Goal: Transaction & Acquisition: Download file/media

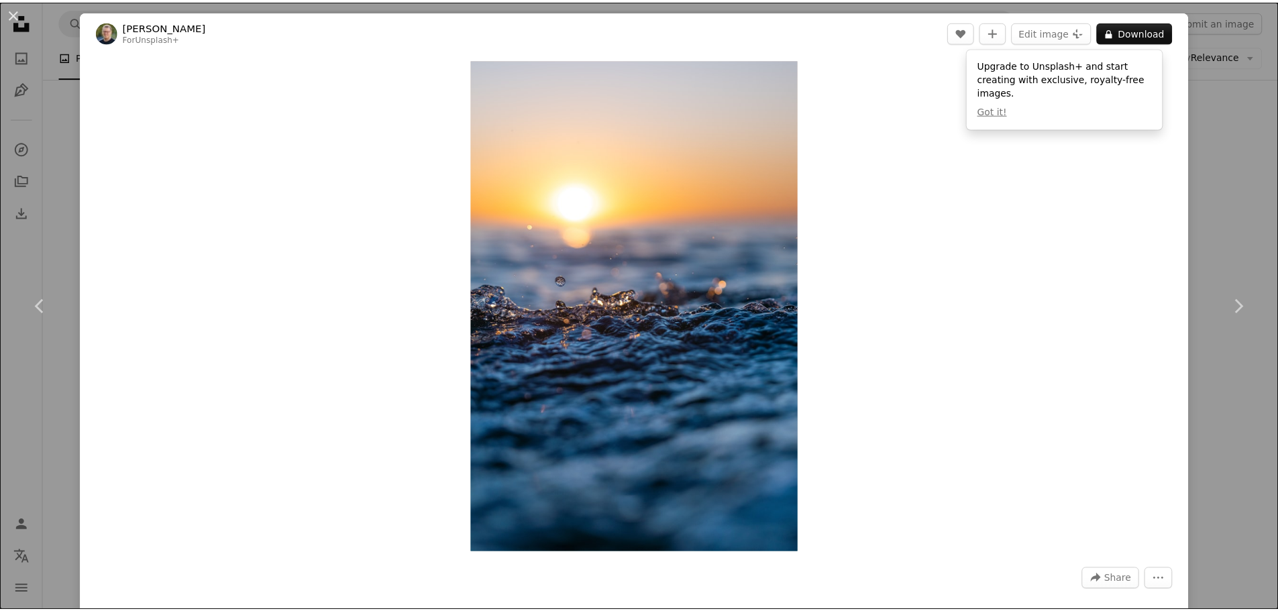
scroll to position [3689, 0]
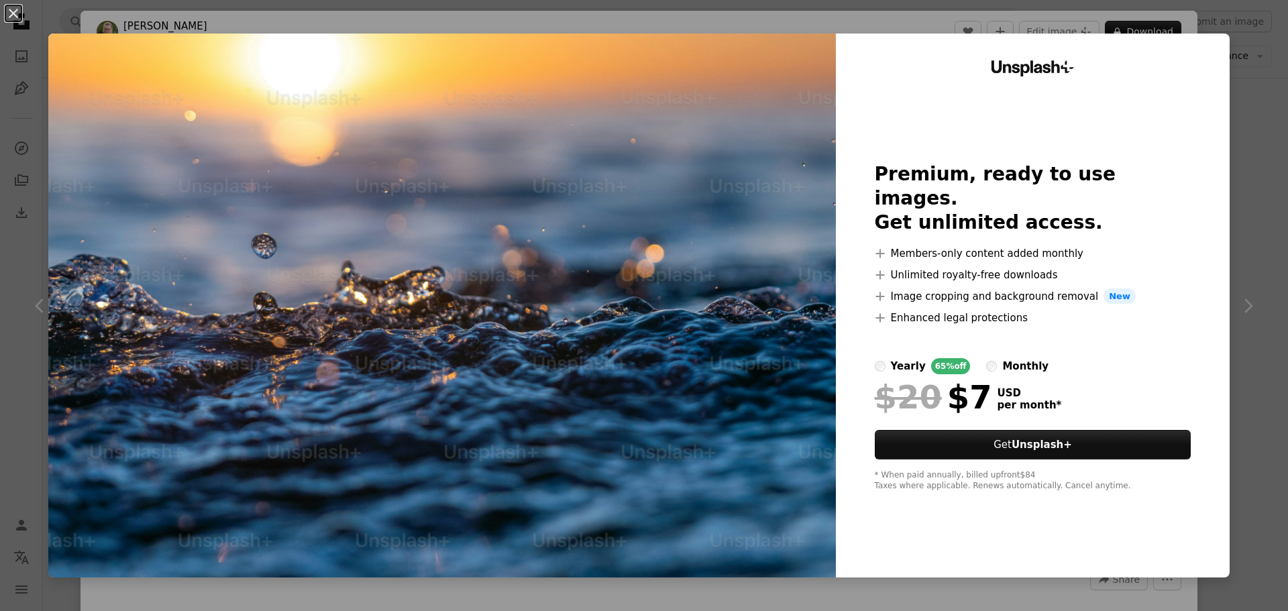
click at [1230, 187] on div "An X shape Unsplash+ Premium, ready to use images. Get unlimited access. A plus…" at bounding box center [644, 305] width 1288 height 611
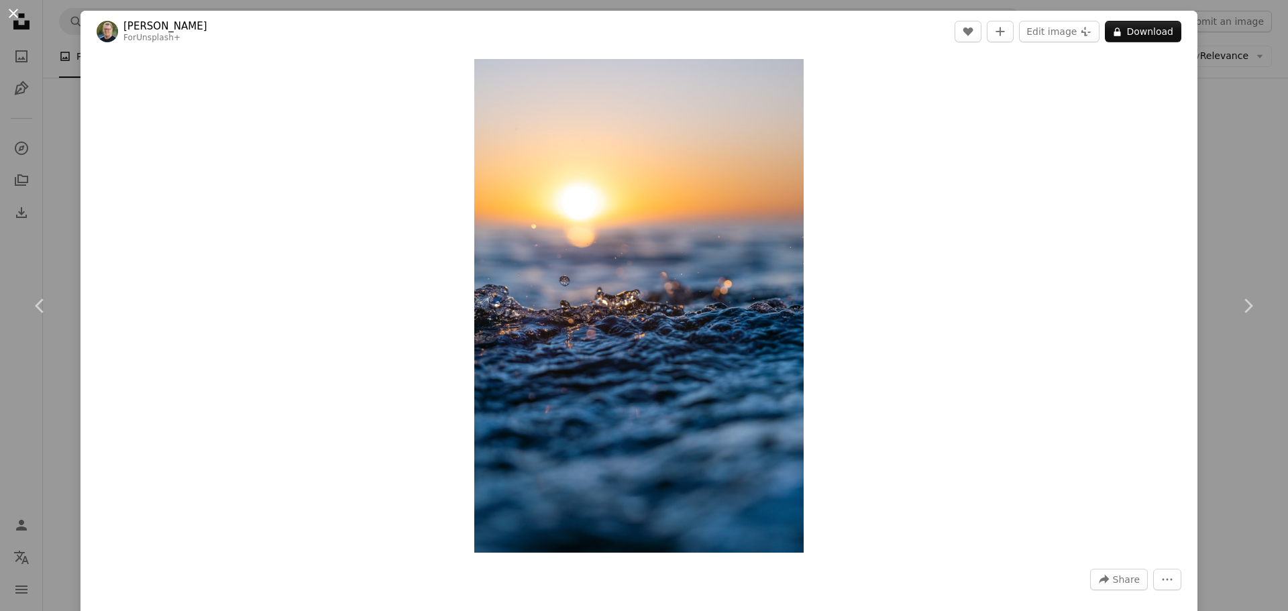
click at [17, 7] on button "An X shape" at bounding box center [13, 13] width 16 height 16
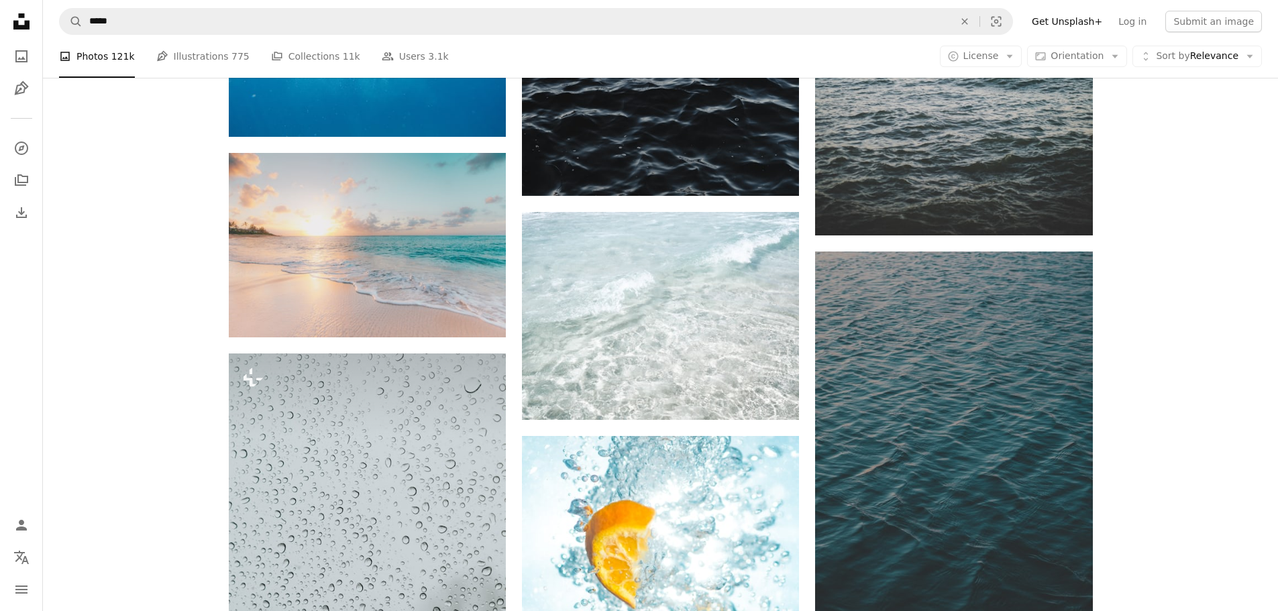
scroll to position [8318, 0]
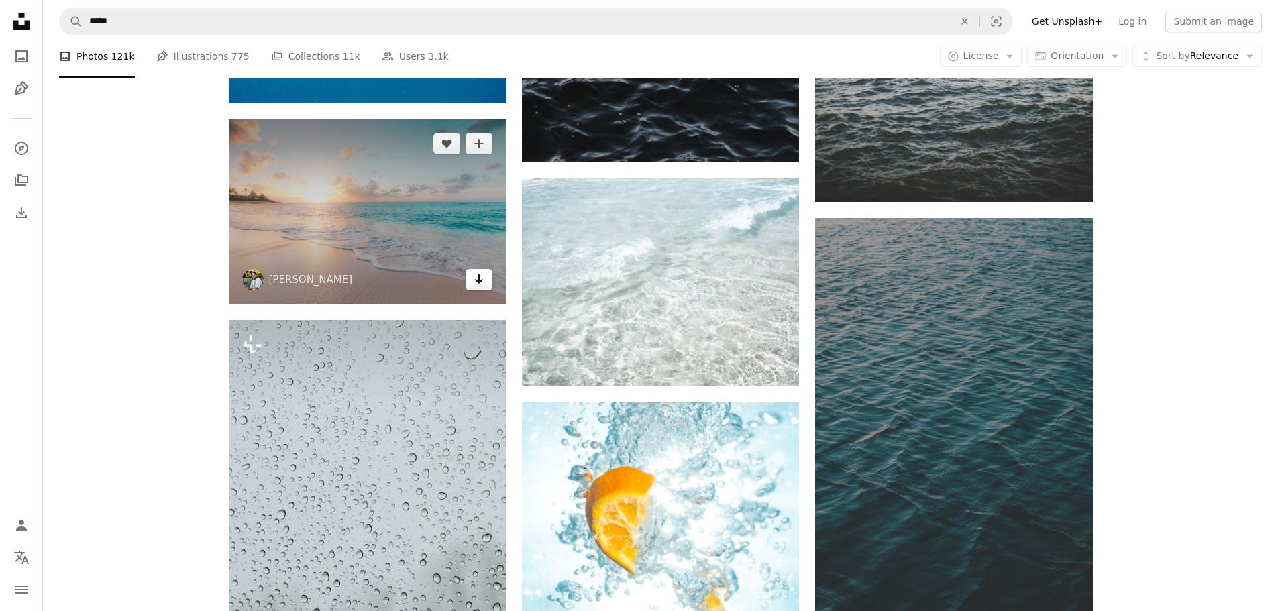
click at [475, 282] on icon "Arrow pointing down" at bounding box center [479, 279] width 11 height 16
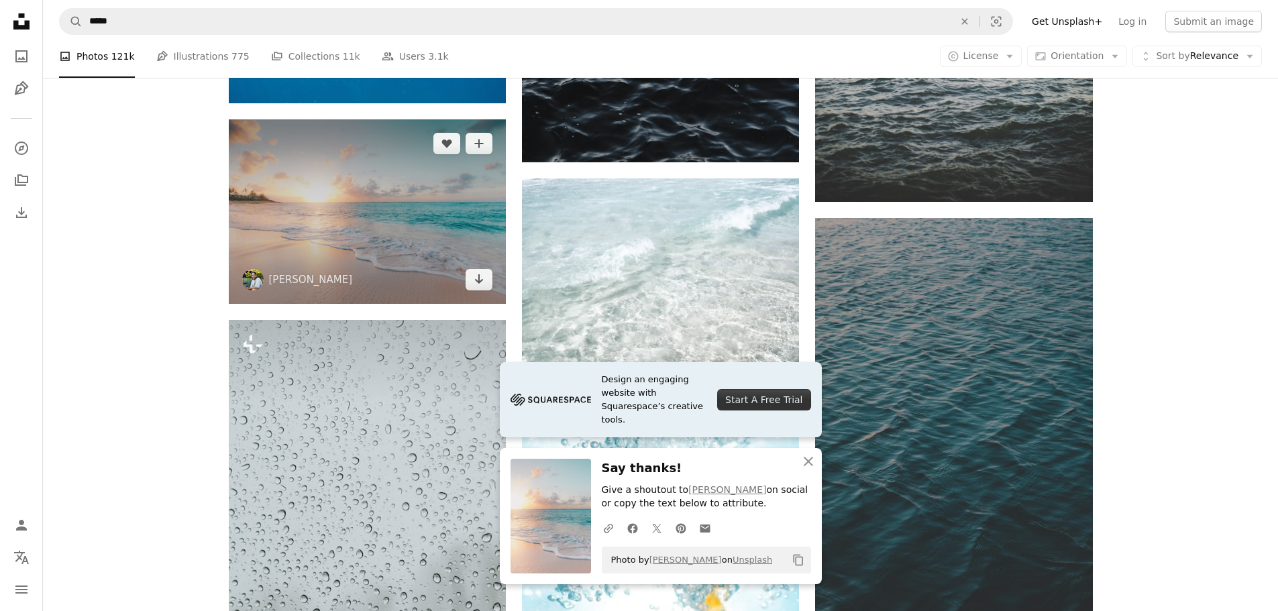
click at [378, 209] on img at bounding box center [367, 211] width 277 height 184
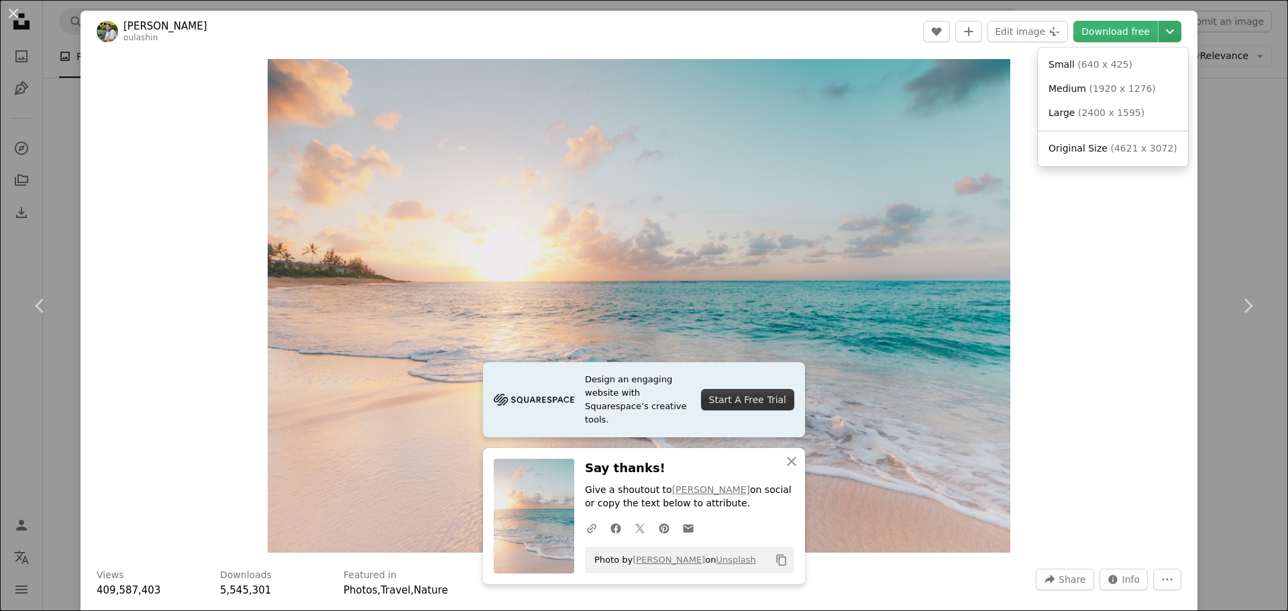
click at [1165, 28] on icon "Chevron down" at bounding box center [1169, 31] width 21 height 16
click at [1197, 119] on dialog "An X shape Chevron left Chevron right Design an engaging website with Squarespa…" at bounding box center [644, 305] width 1288 height 611
click at [15, 15] on button "An X shape" at bounding box center [13, 13] width 16 height 16
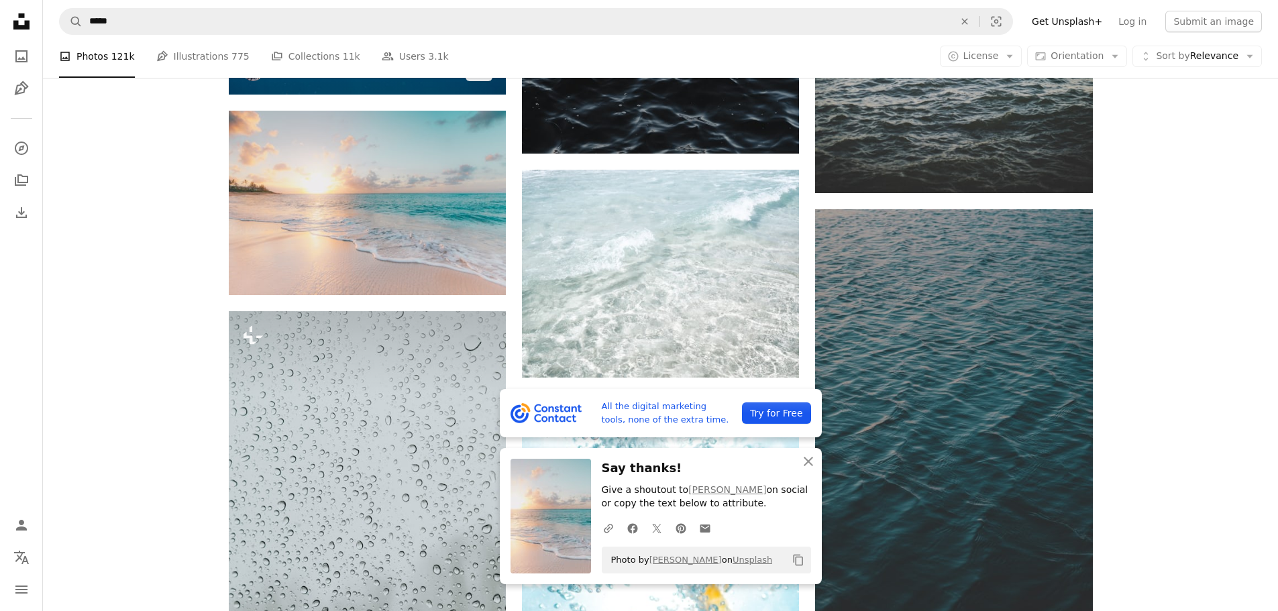
drag, startPoint x: 453, startPoint y: 106, endPoint x: 453, endPoint y: 115, distance: 8.7
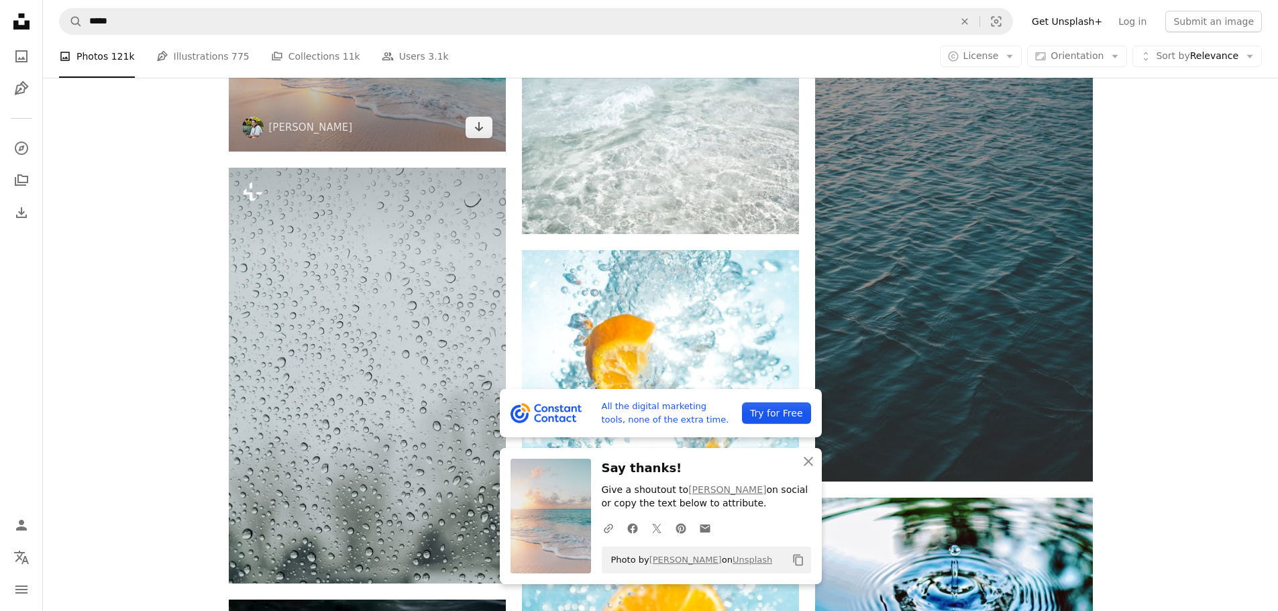
scroll to position [8586, 0]
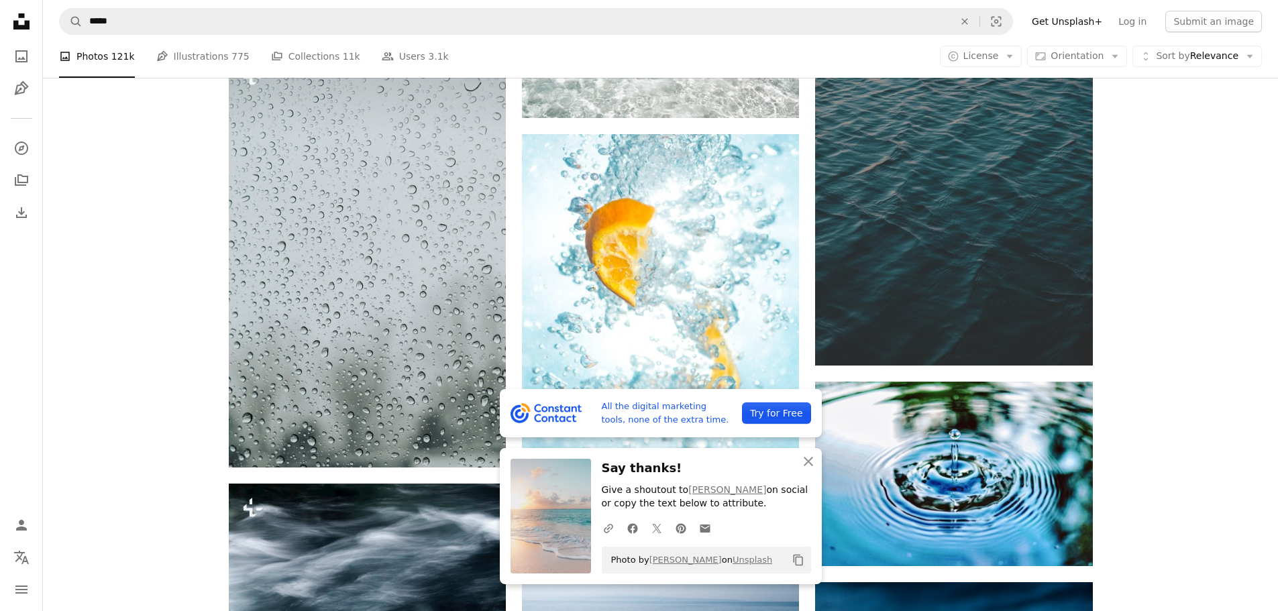
drag, startPoint x: 453, startPoint y: 115, endPoint x: 1145, endPoint y: 210, distance: 698.1
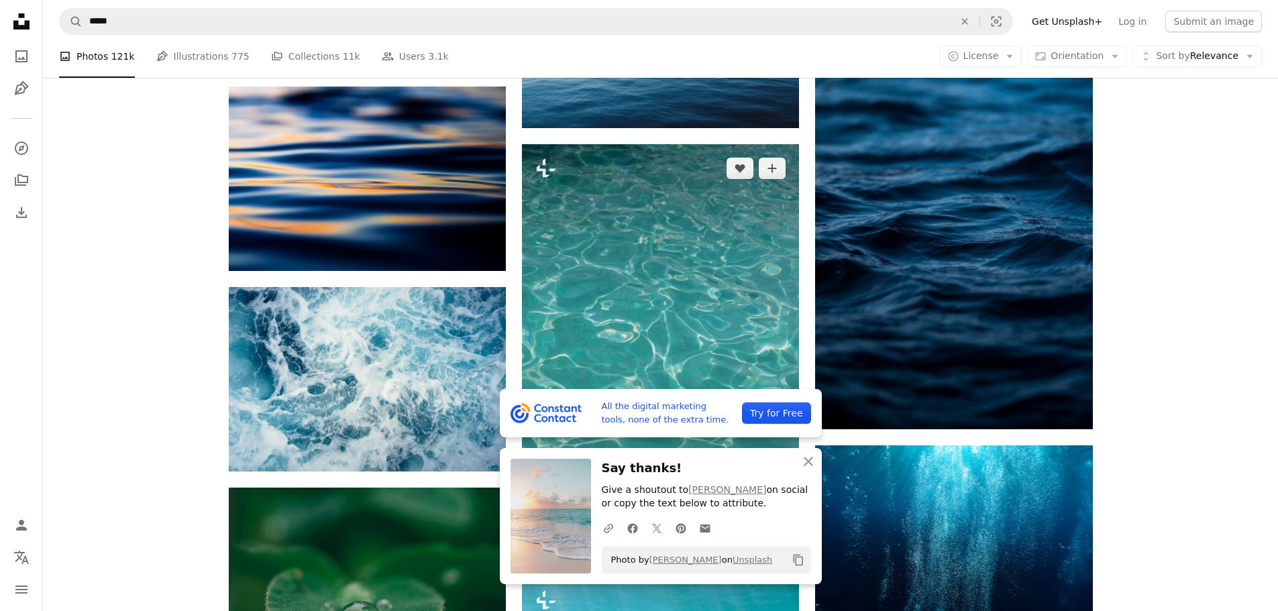
scroll to position [9190, 0]
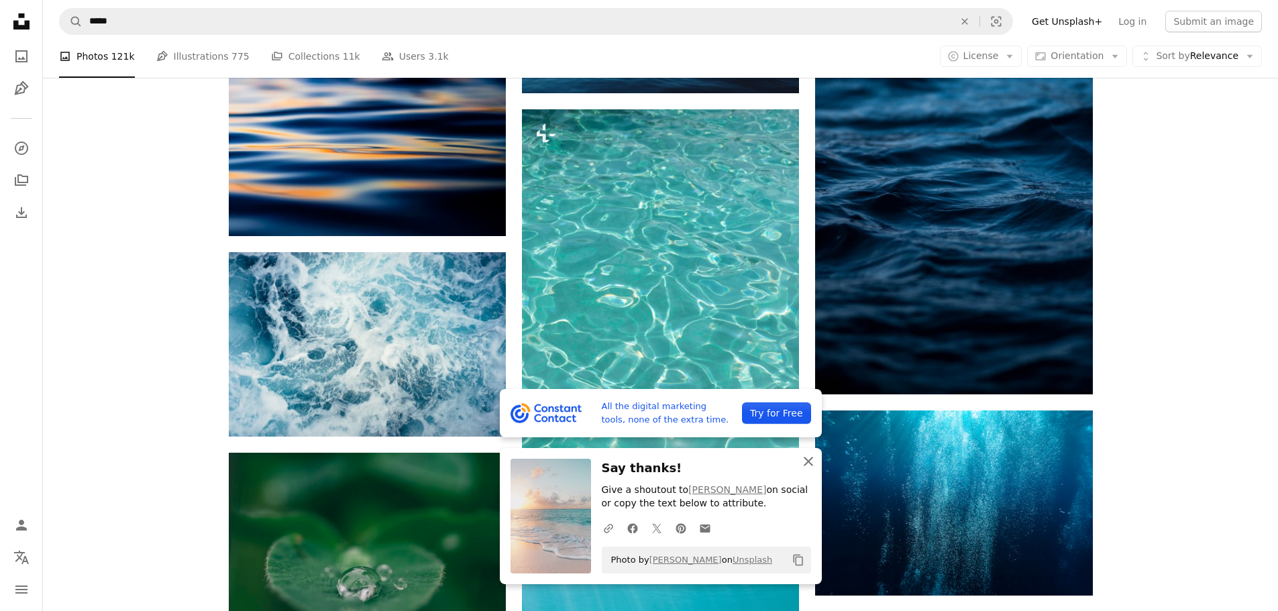
click at [806, 464] on icon "An X shape" at bounding box center [808, 461] width 16 height 16
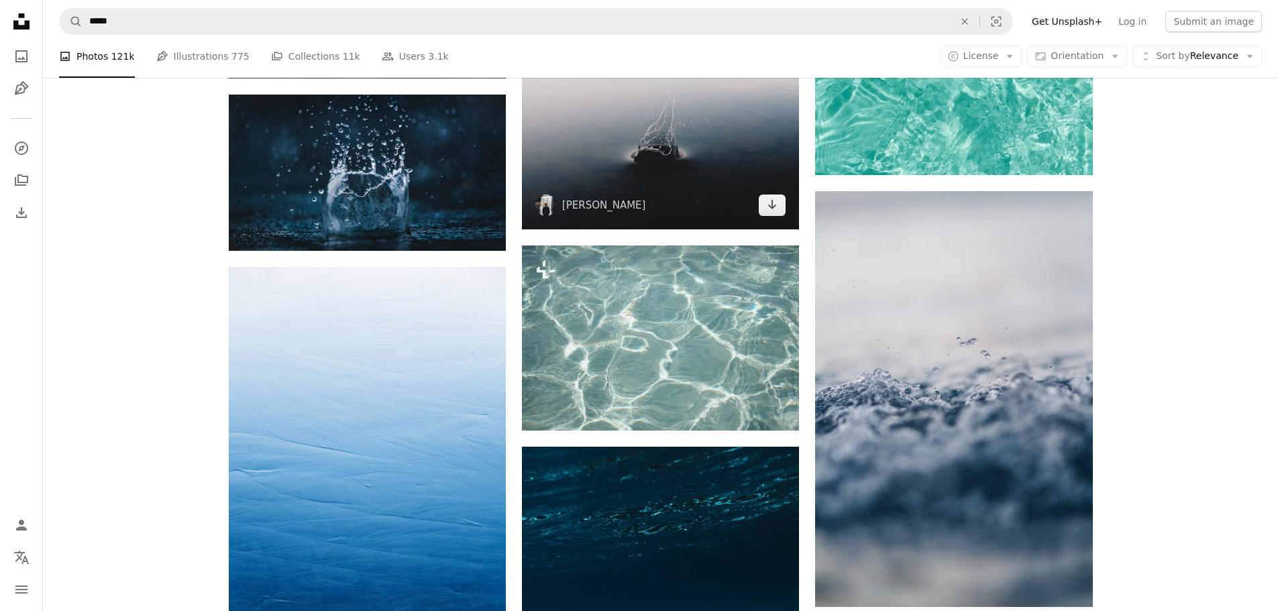
scroll to position [11001, 0]
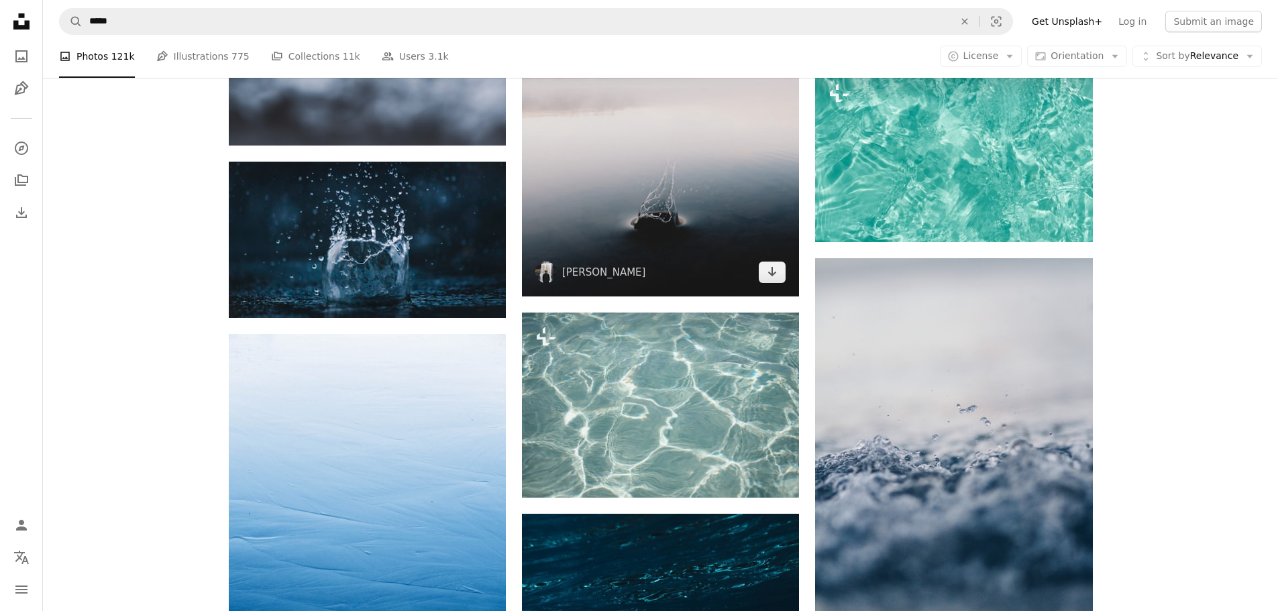
click at [631, 194] on img at bounding box center [660, 123] width 277 height 347
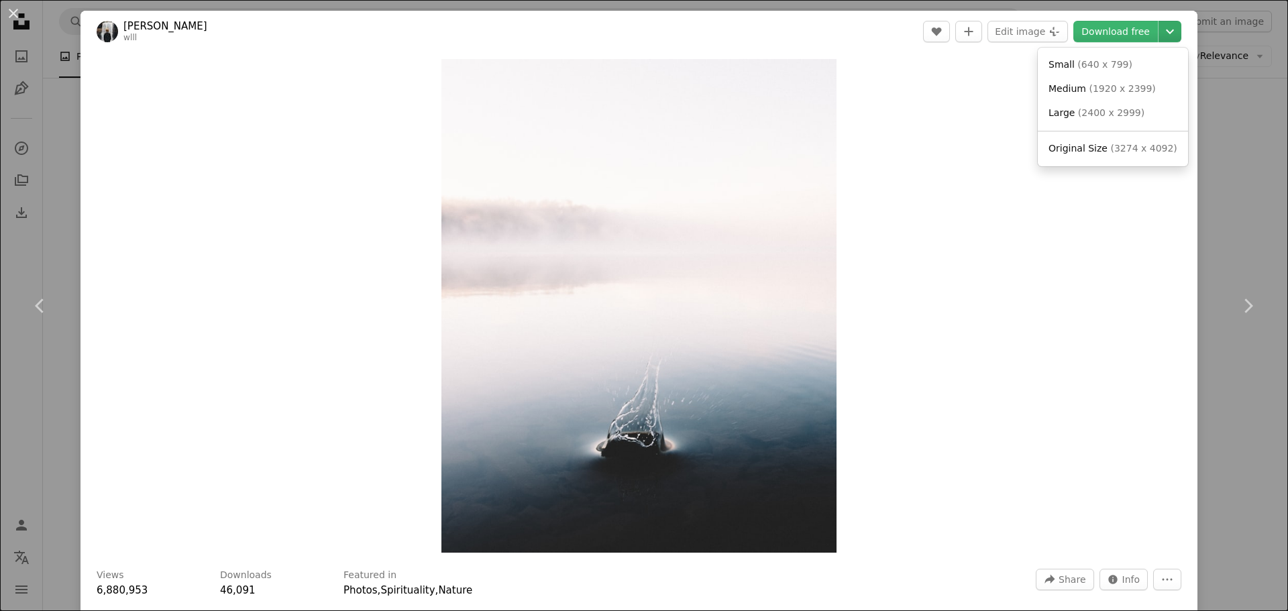
click at [1165, 37] on icon "Chevron down" at bounding box center [1169, 31] width 21 height 16
click at [1216, 117] on dialog "An X shape Chevron left Chevron right Will [PERSON_NAME] wlll A heart A plus si…" at bounding box center [644, 305] width 1288 height 611
click at [12, 13] on button "An X shape" at bounding box center [13, 13] width 16 height 16
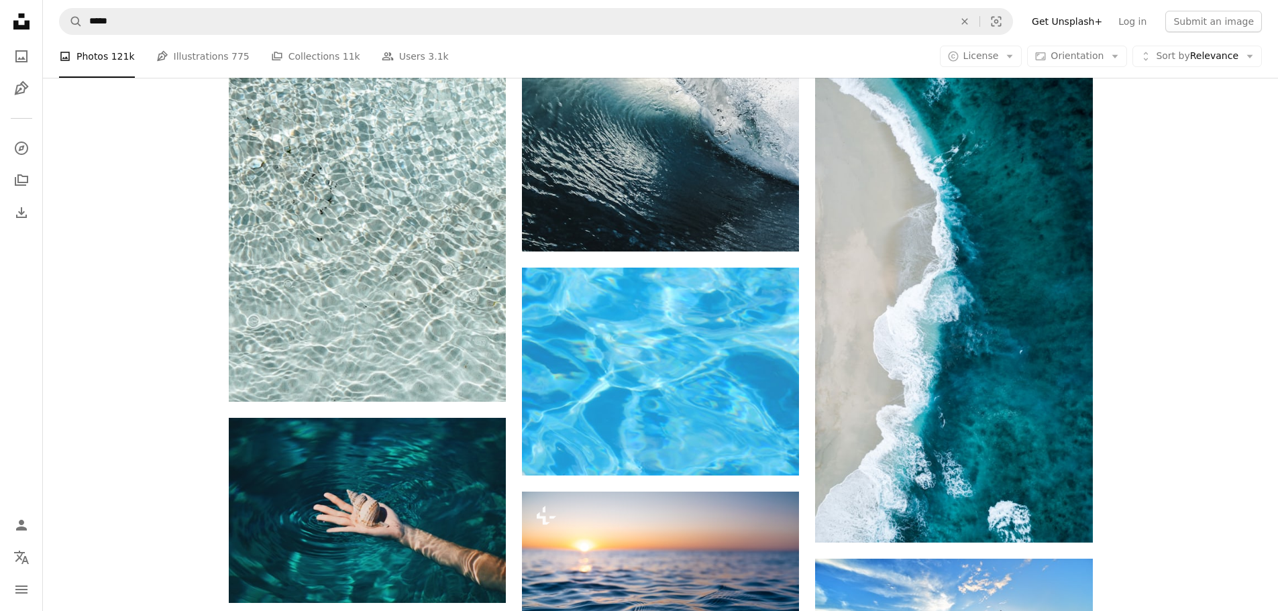
scroll to position [13081, 0]
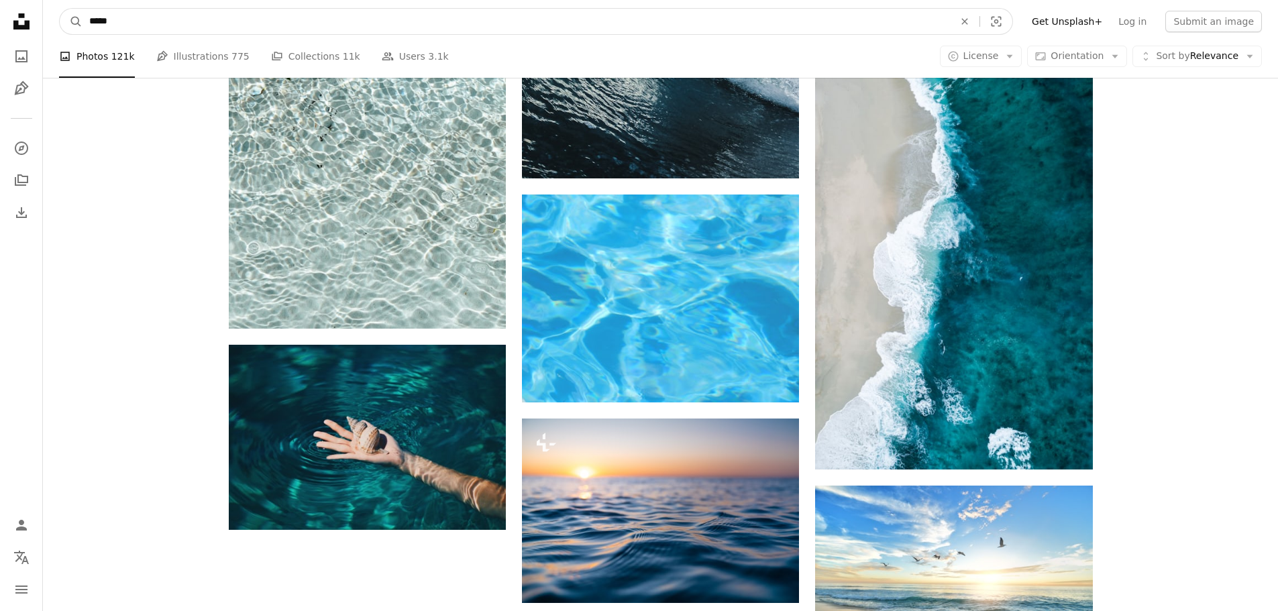
click at [115, 17] on input "*****" at bounding box center [516, 21] width 867 height 25
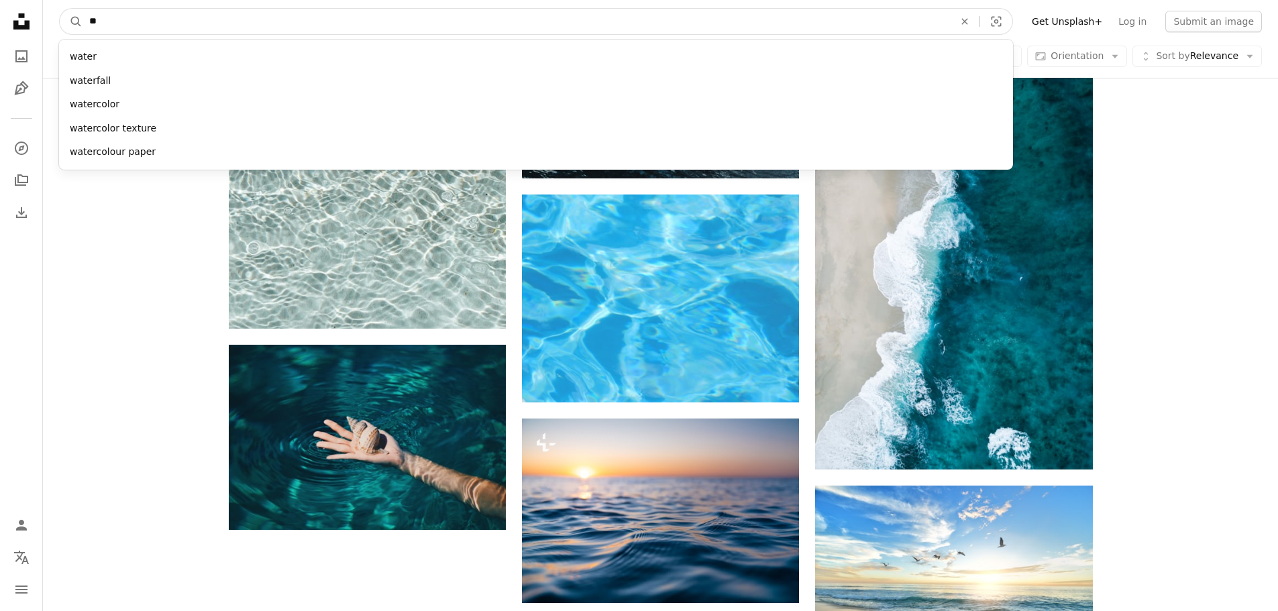
type input "*"
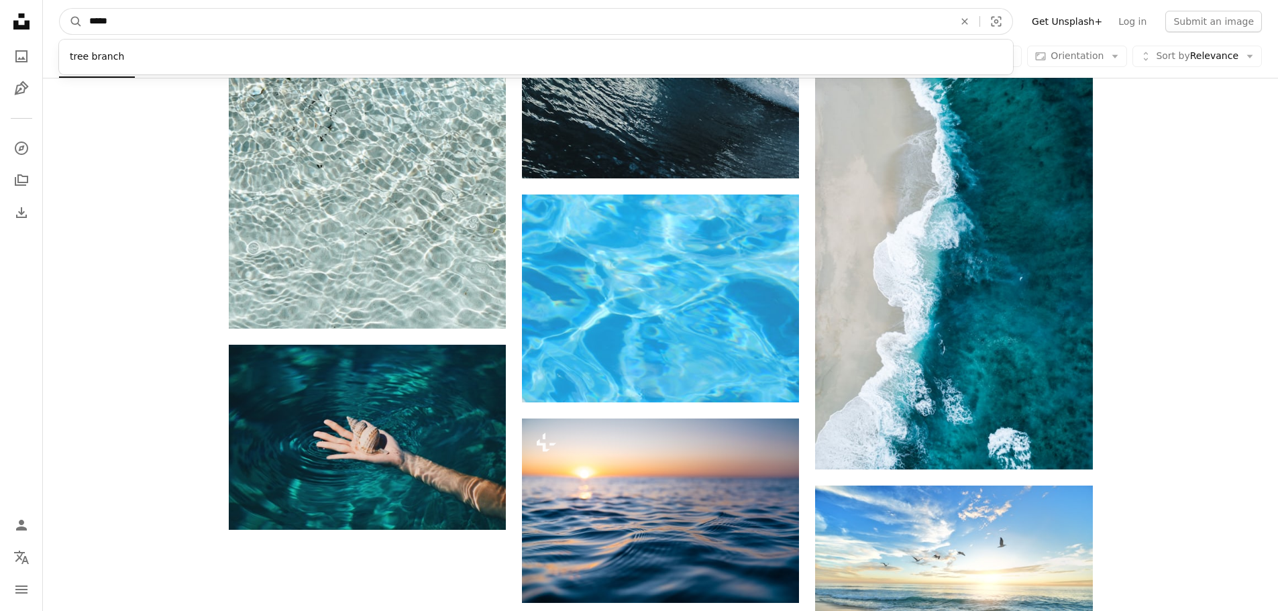
click at [96, 19] on input "*****" at bounding box center [516, 21] width 867 height 25
click at [126, 21] on input "****" at bounding box center [516, 21] width 867 height 25
type input "*****"
click at [60, 9] on button "A magnifying glass" at bounding box center [71, 21] width 23 height 25
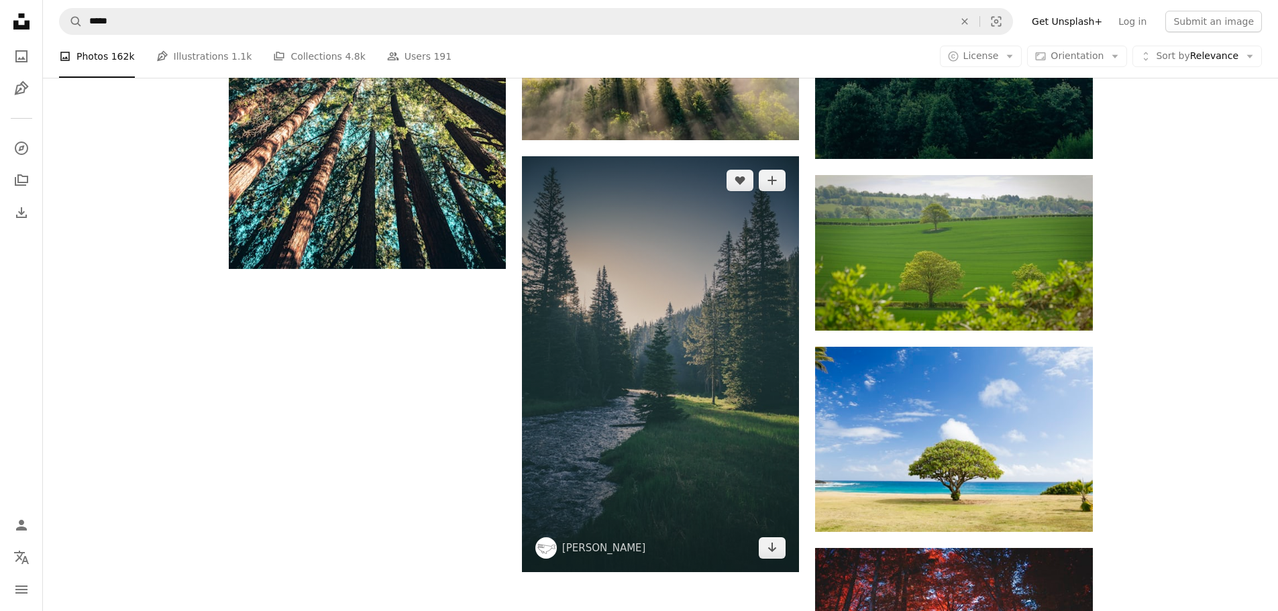
scroll to position [1744, 0]
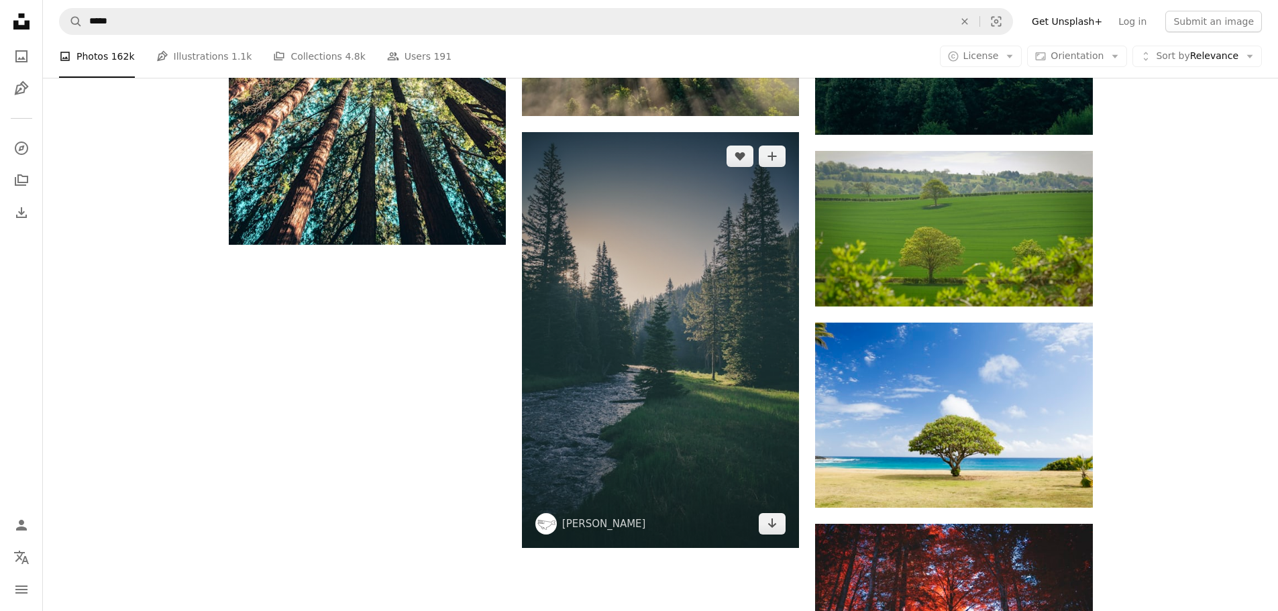
click at [635, 458] on img at bounding box center [660, 340] width 277 height 416
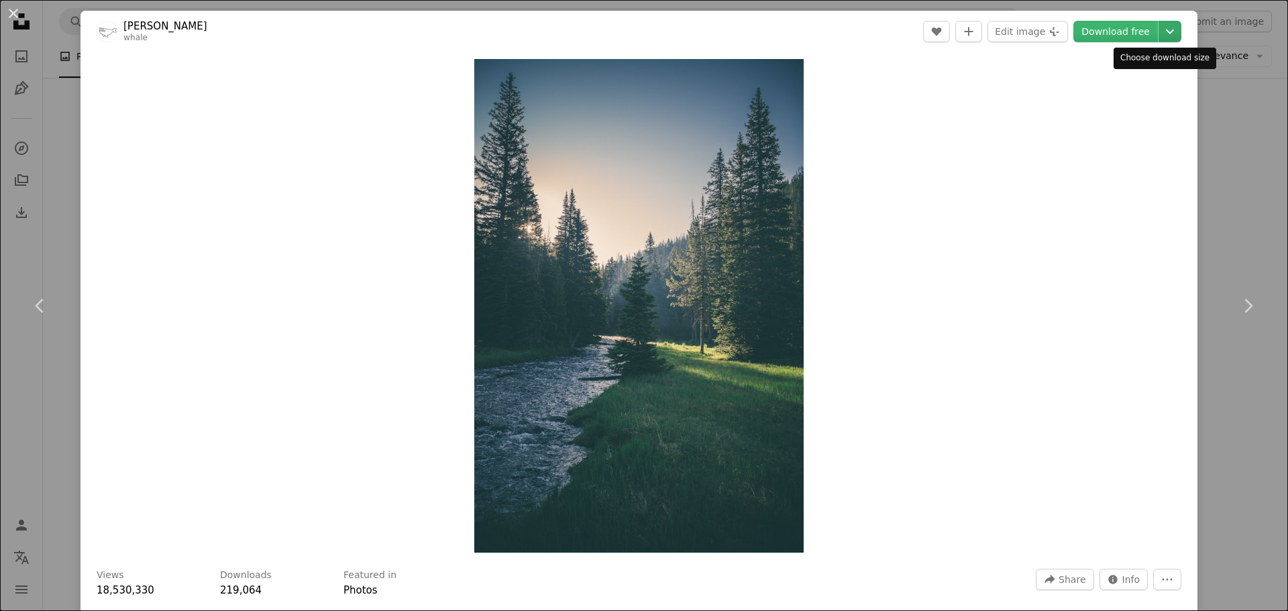
click at [1159, 35] on icon "Chevron down" at bounding box center [1169, 31] width 21 height 16
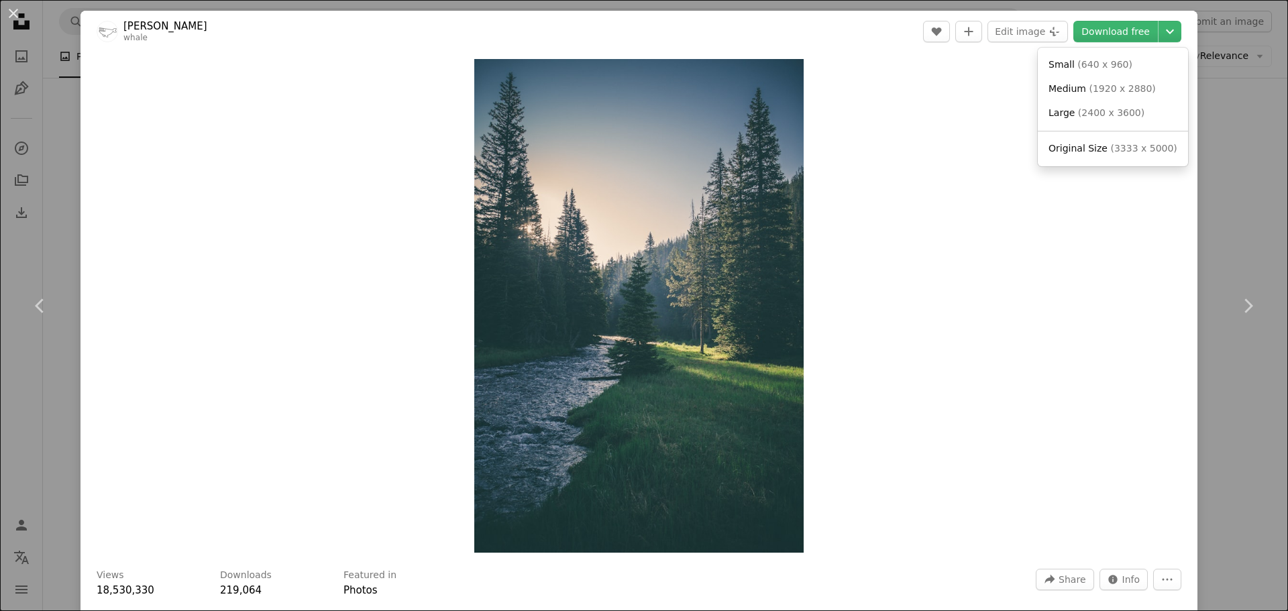
click at [9, 7] on dialog "An X shape Chevron left Chevron right [PERSON_NAME] whale A heart A plus sign E…" at bounding box center [644, 305] width 1288 height 611
click at [13, 13] on button "An X shape" at bounding box center [13, 13] width 16 height 16
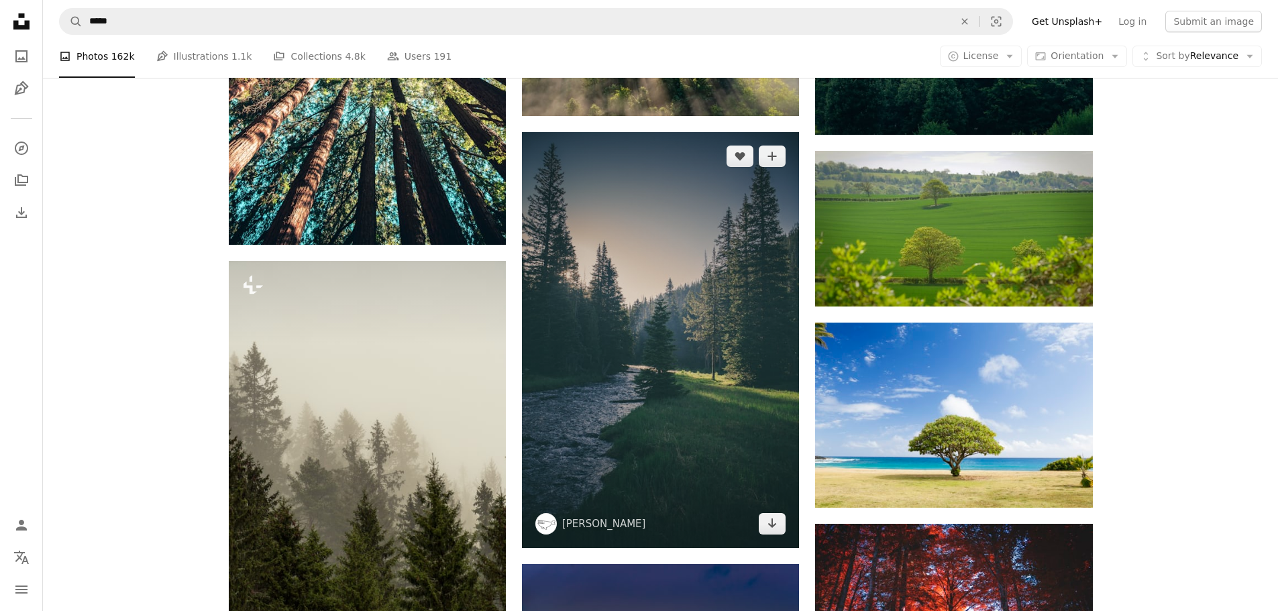
click at [651, 387] on img at bounding box center [660, 340] width 277 height 416
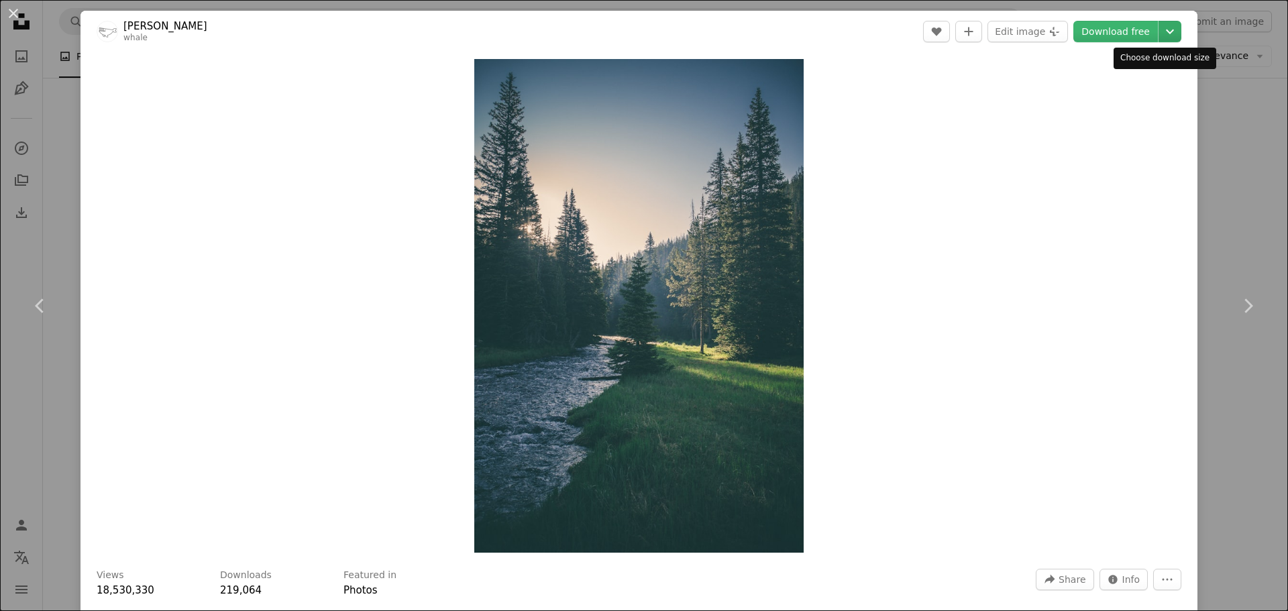
drag, startPoint x: 1165, startPoint y: 35, endPoint x: 1156, endPoint y: 30, distance: 10.5
click at [1163, 33] on icon "Chevron down" at bounding box center [1169, 31] width 21 height 16
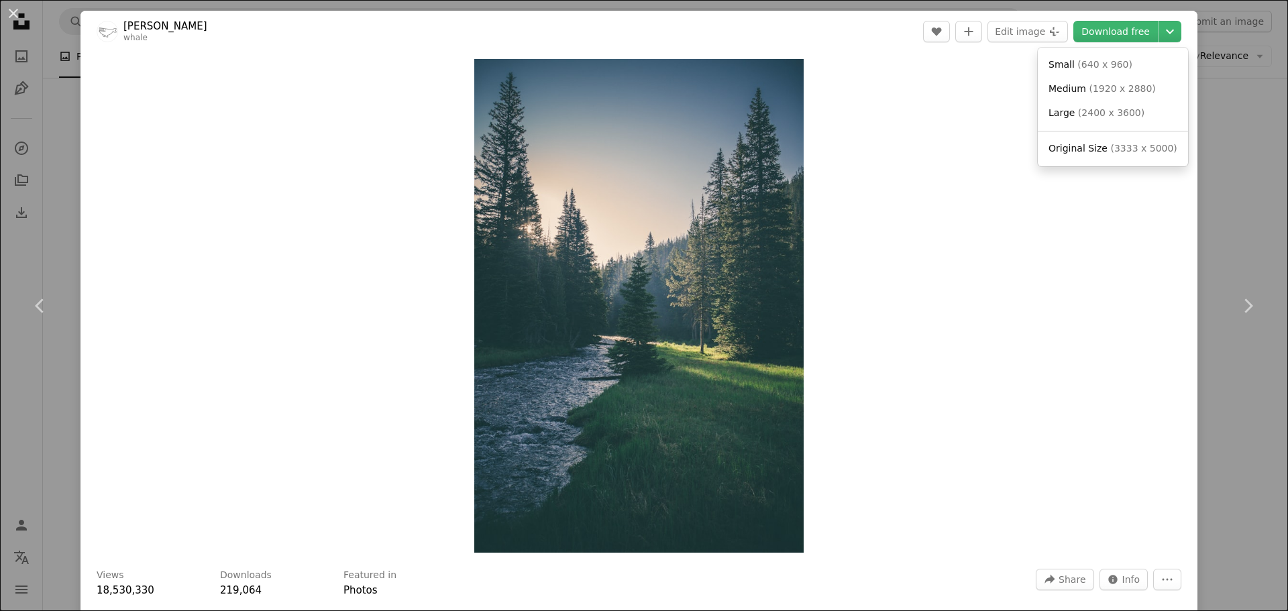
click at [7, 8] on dialog "An X shape Chevron left Chevron right [PERSON_NAME] whale A heart A plus sign E…" at bounding box center [644, 305] width 1288 height 611
click at [10, 11] on button "An X shape" at bounding box center [13, 13] width 16 height 16
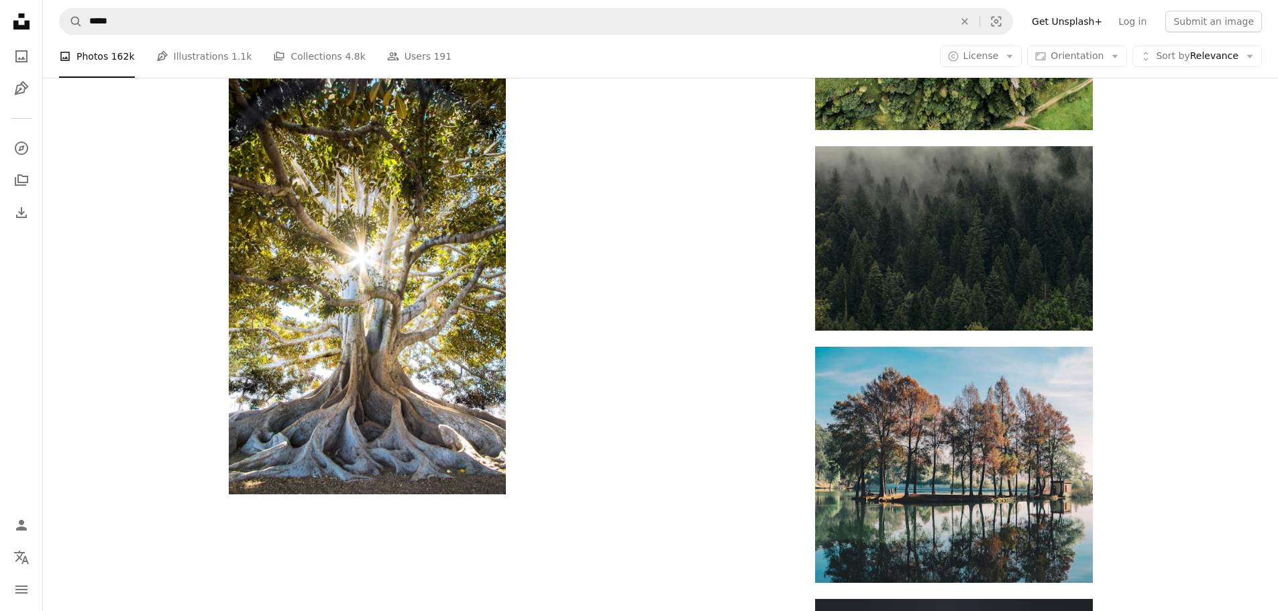
scroll to position [4226, 0]
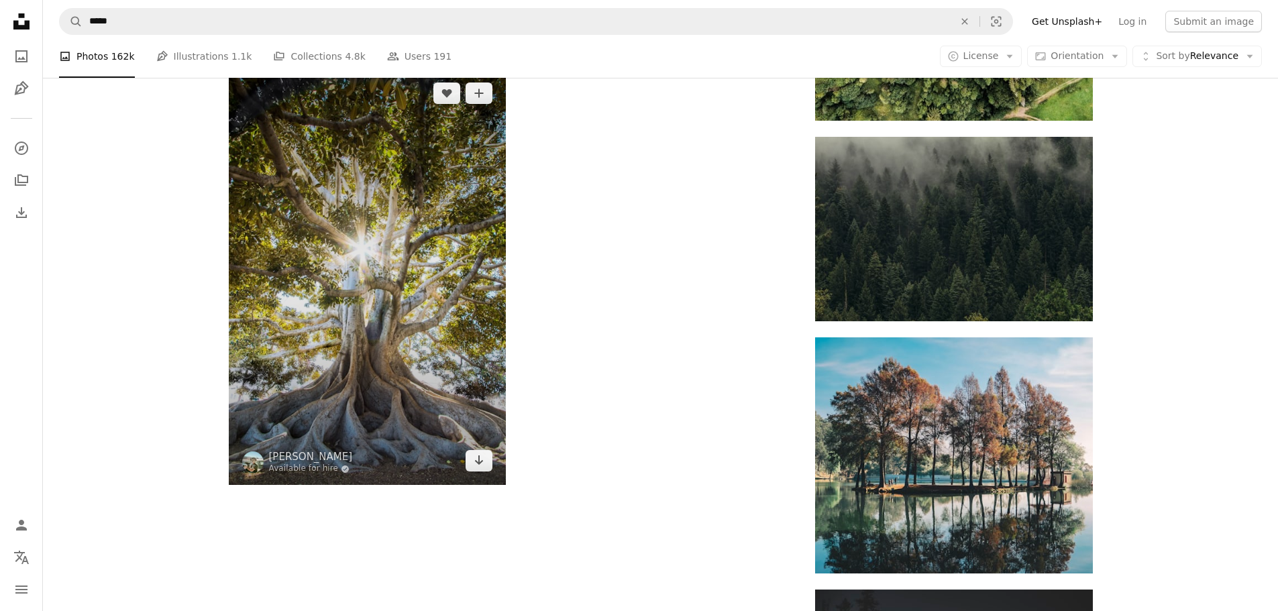
click at [392, 246] on img at bounding box center [367, 277] width 277 height 416
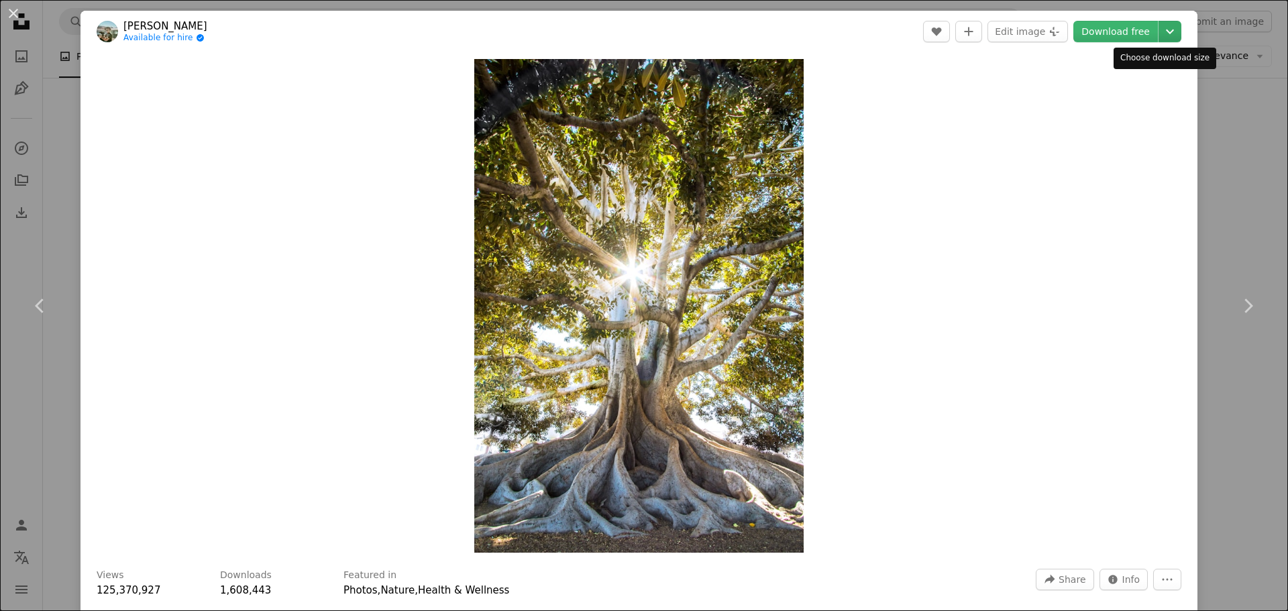
click at [1159, 36] on icon "Chevron down" at bounding box center [1169, 31] width 21 height 16
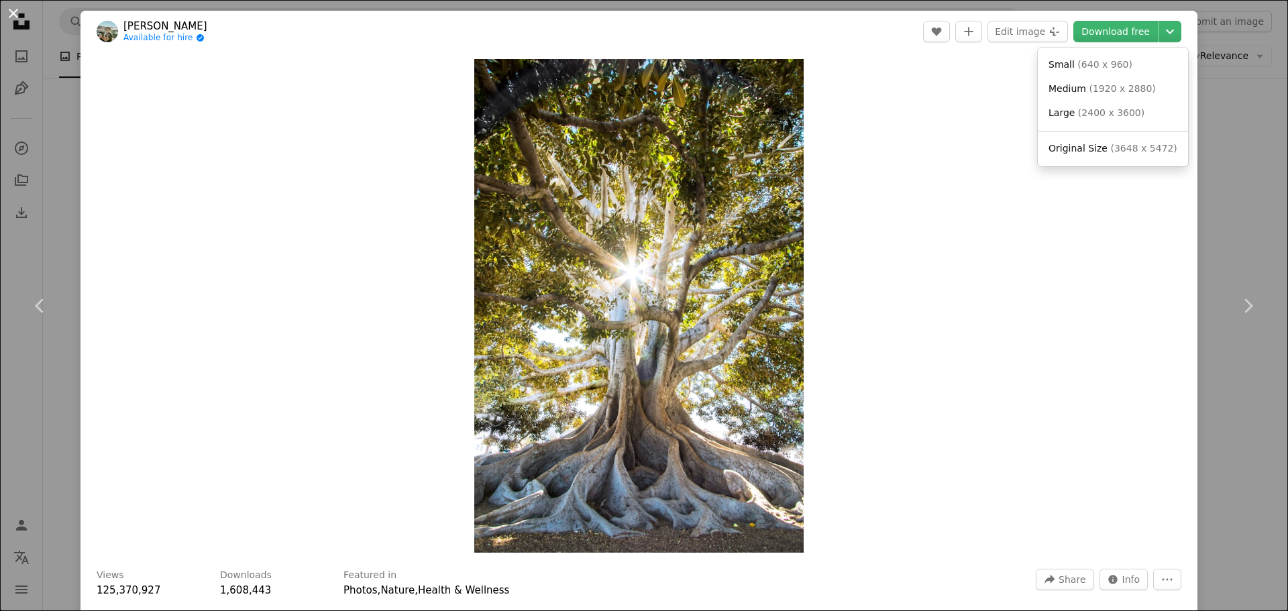
click at [10, 10] on dialog "An X shape Chevron left Chevron right [PERSON_NAME] Available for hire A checkm…" at bounding box center [644, 305] width 1288 height 611
click at [9, 13] on button "An X shape" at bounding box center [13, 13] width 16 height 16
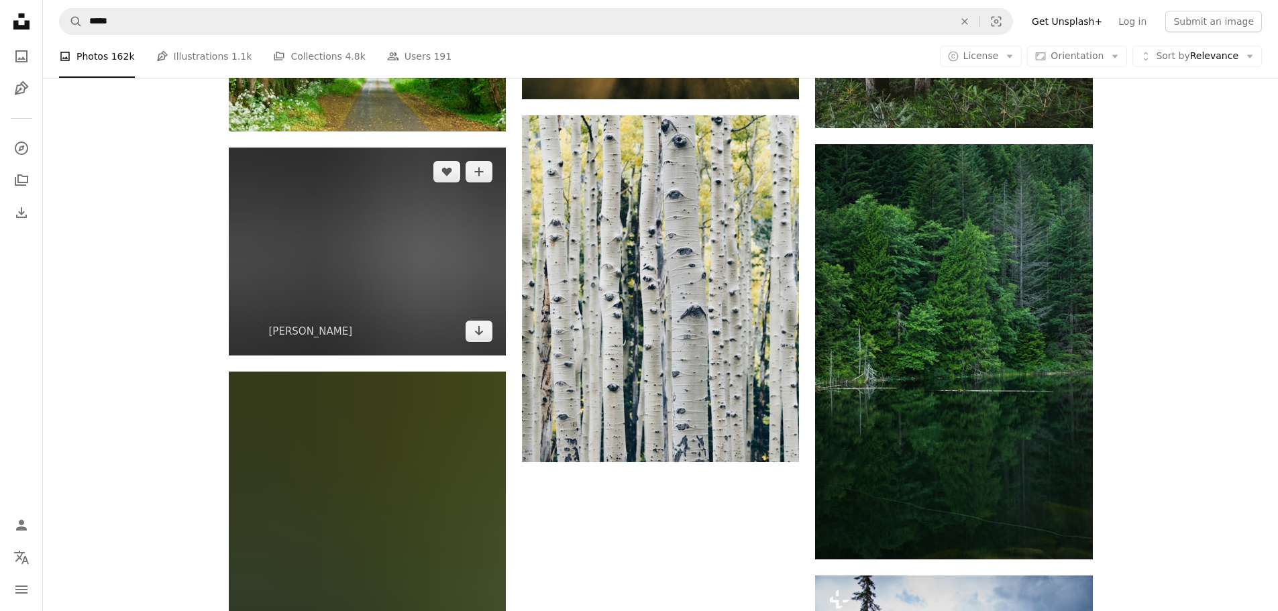
scroll to position [5635, 0]
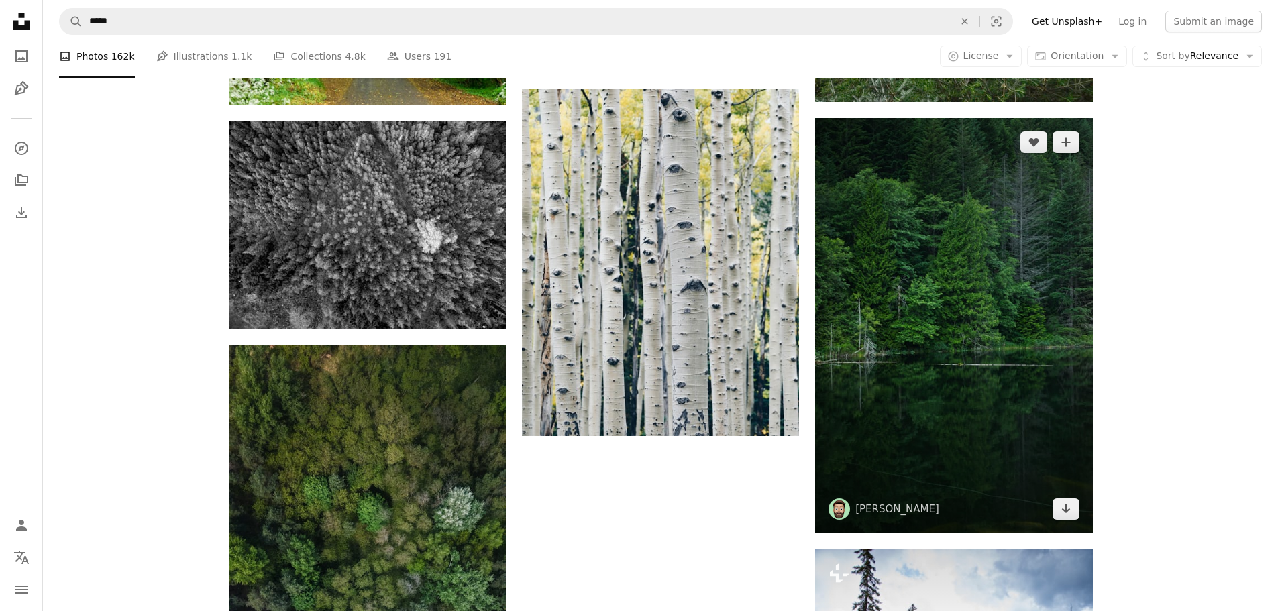
click at [931, 333] on img at bounding box center [953, 325] width 277 height 415
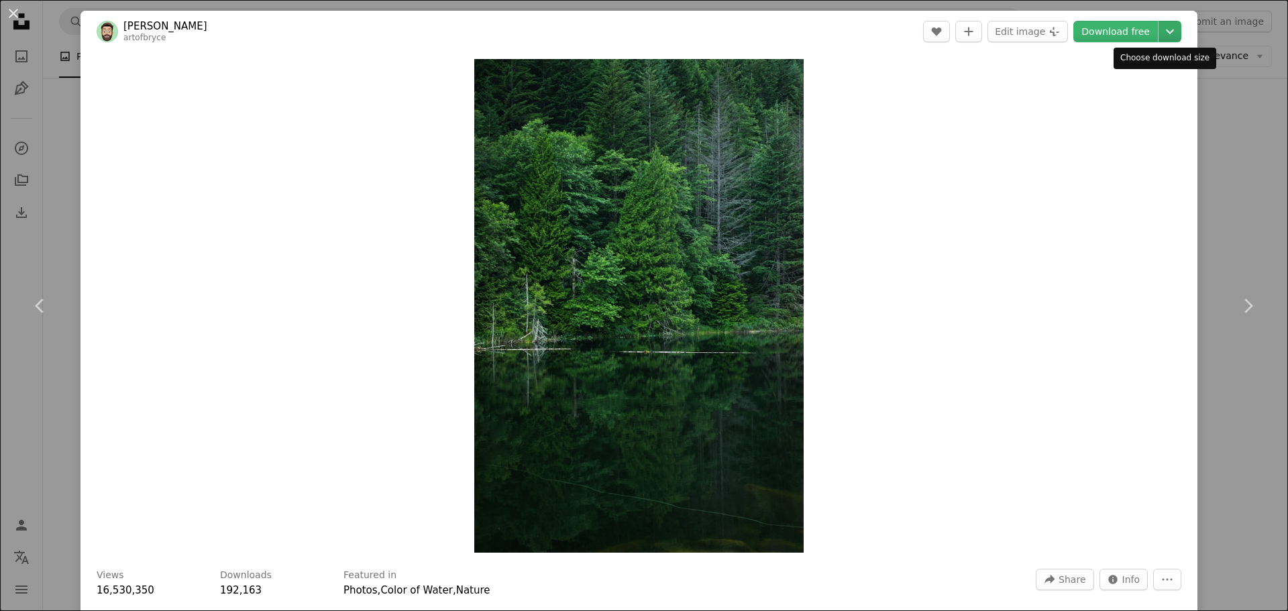
click at [1159, 26] on icon "Chevron down" at bounding box center [1169, 31] width 21 height 16
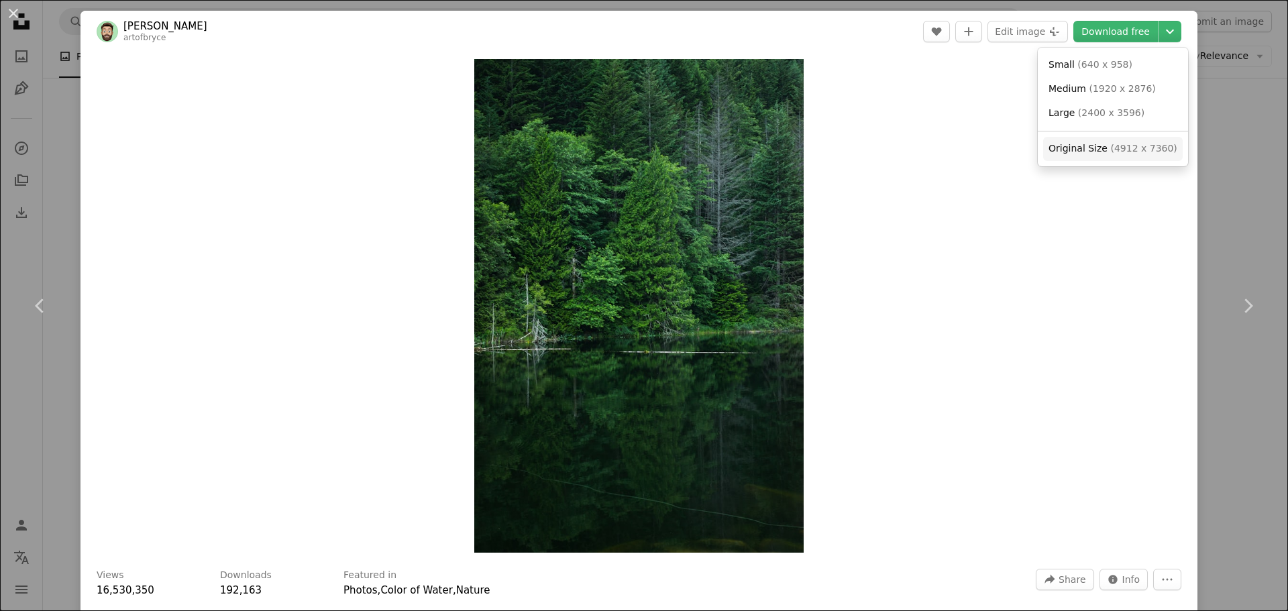
click at [1145, 151] on span "( 4912 x 7360 )" at bounding box center [1143, 148] width 66 height 11
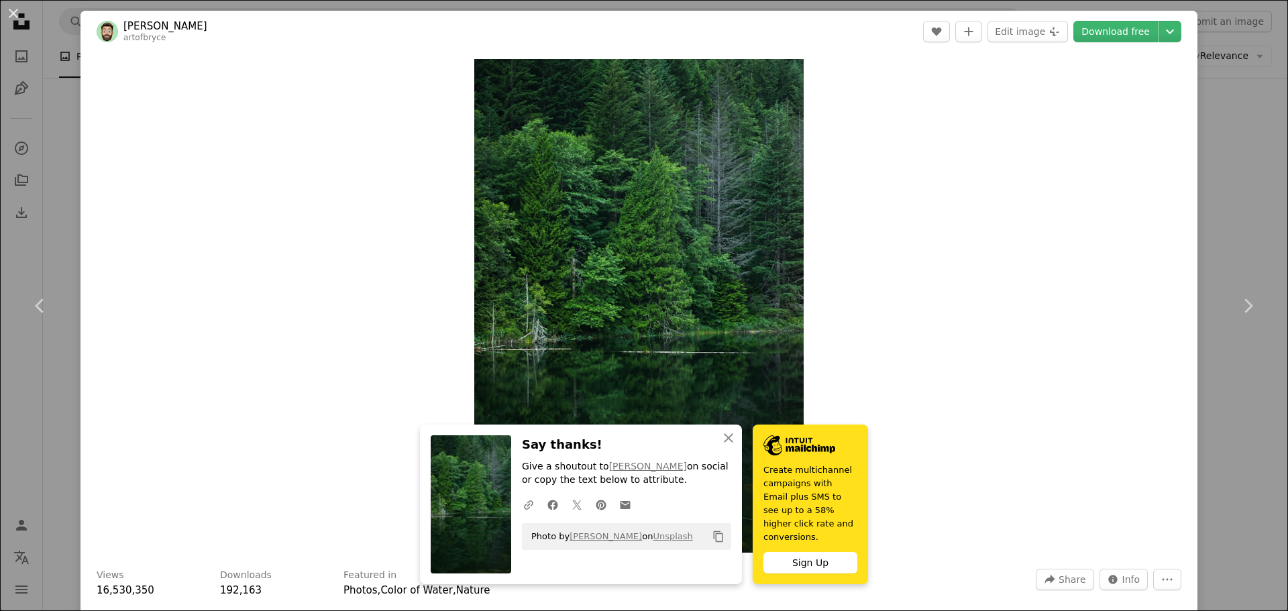
click at [376, 229] on div "Zoom in" at bounding box center [638, 305] width 1117 height 507
click at [9, 12] on button "An X shape" at bounding box center [13, 13] width 16 height 16
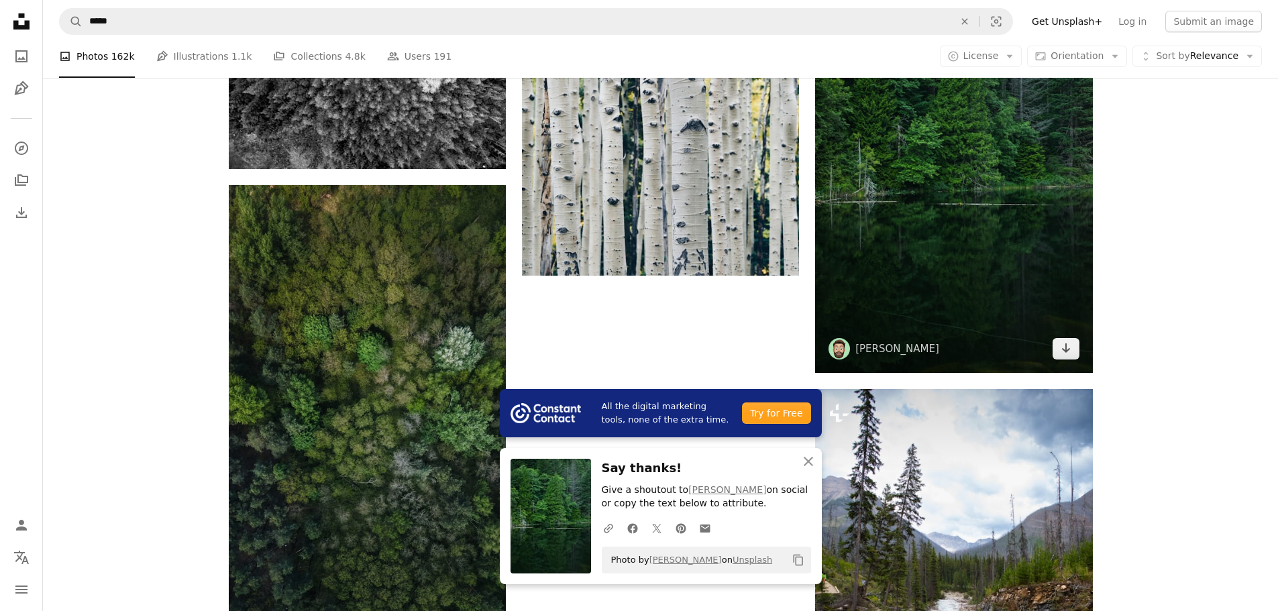
scroll to position [5836, 0]
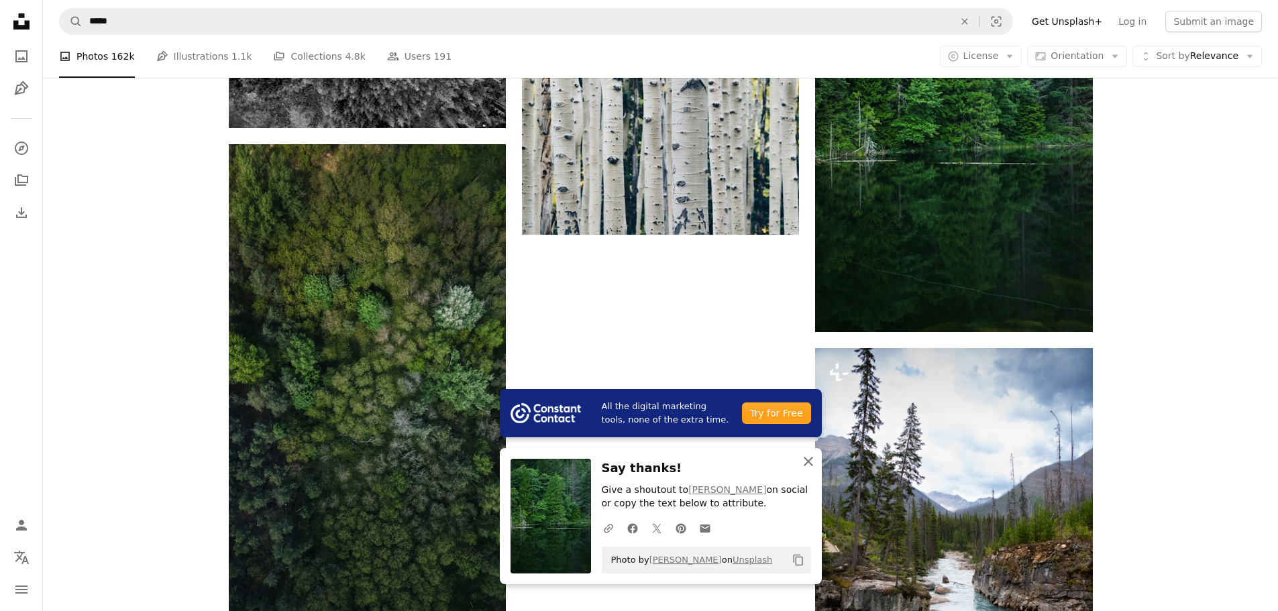
click at [812, 458] on icon "button" at bounding box center [808, 461] width 9 height 9
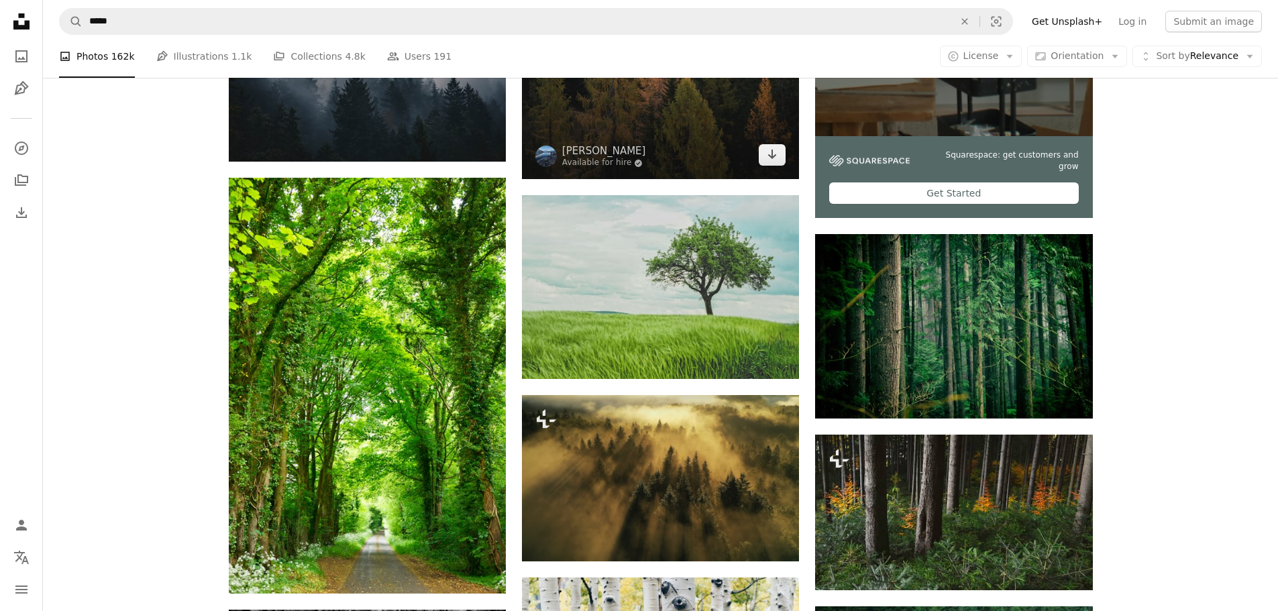
scroll to position [4918, 0]
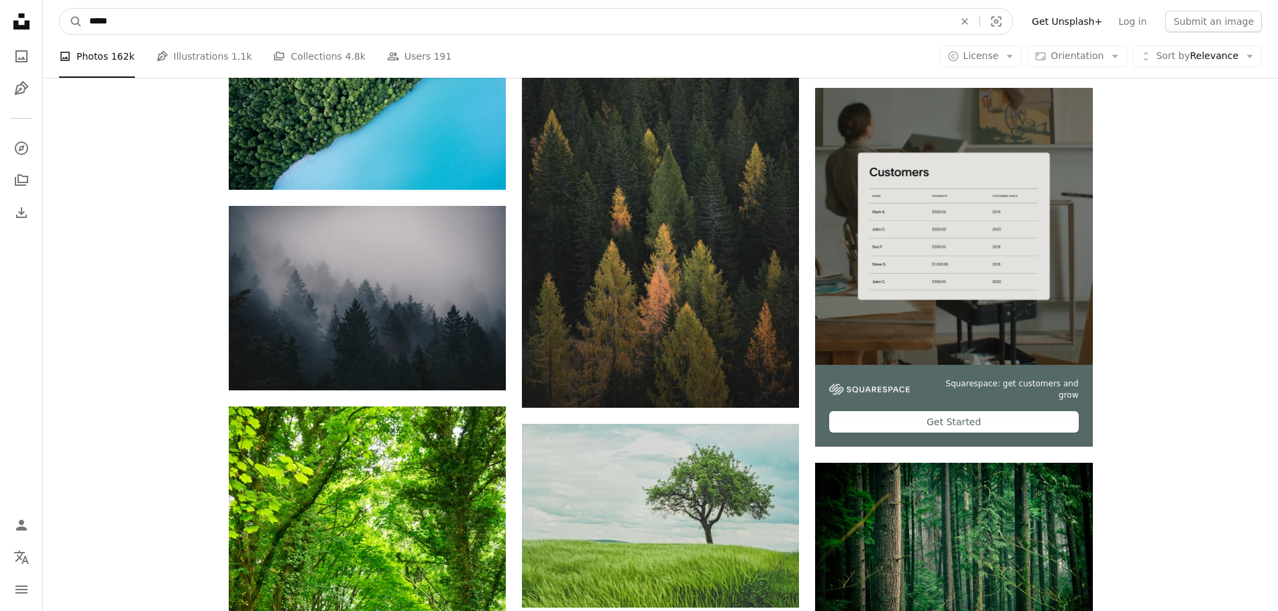
click at [520, 24] on input "*****" at bounding box center [516, 21] width 867 height 25
type input "*"
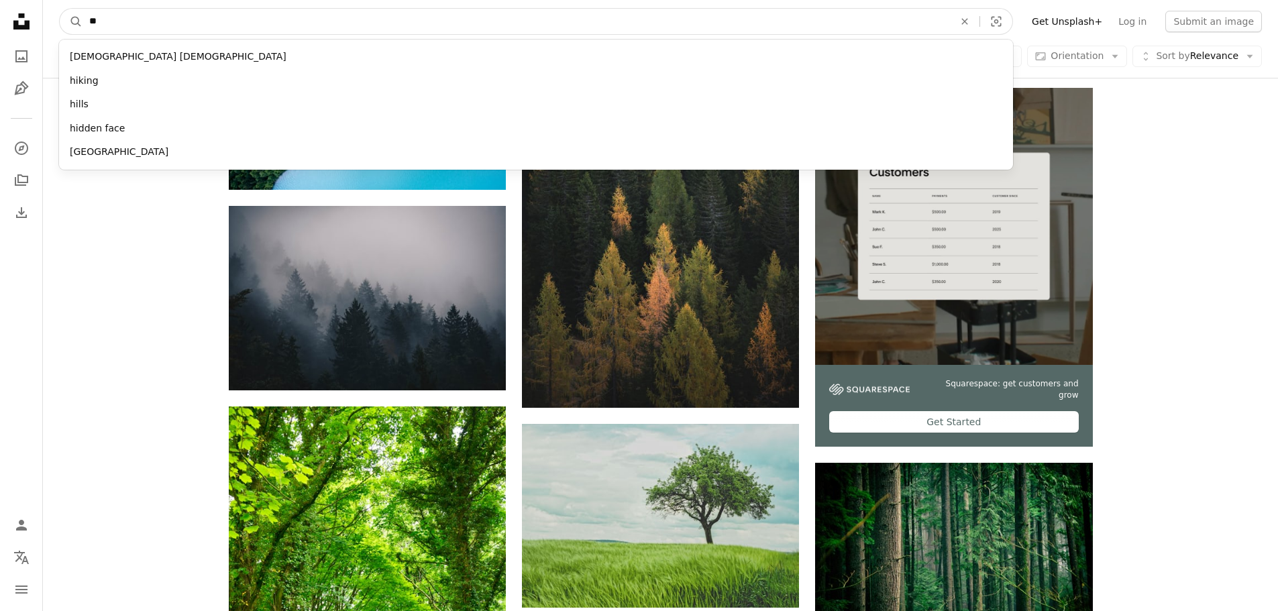
type input "*"
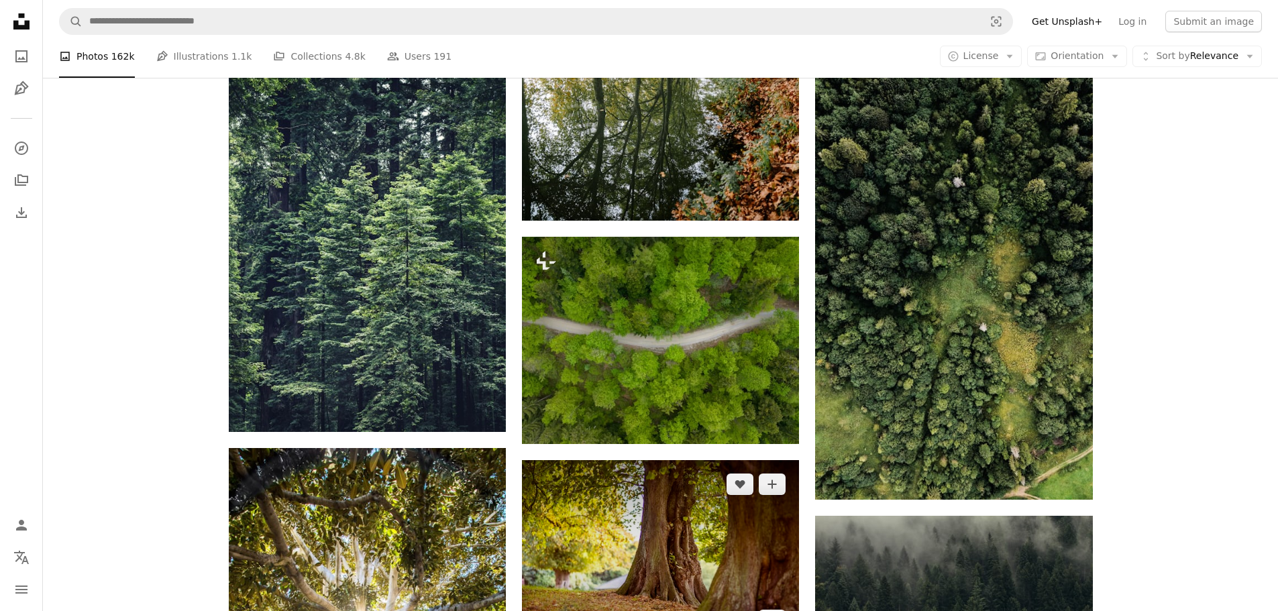
scroll to position [3844, 0]
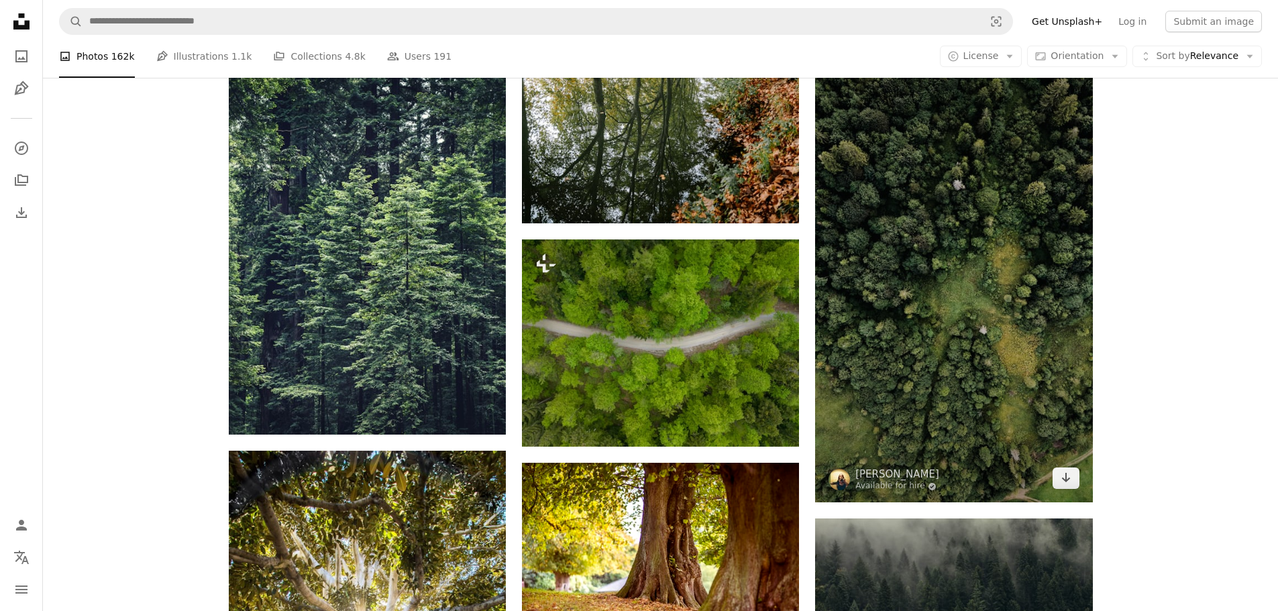
click at [1069, 466] on img at bounding box center [953, 255] width 277 height 493
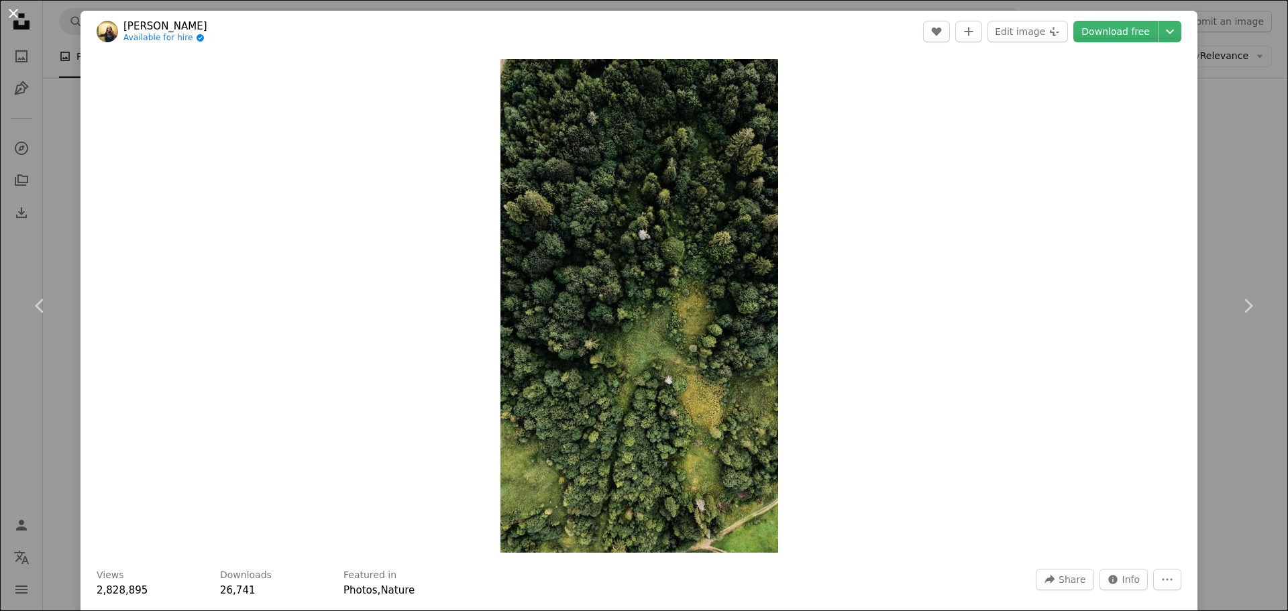
click at [6, 5] on button "An X shape" at bounding box center [13, 13] width 16 height 16
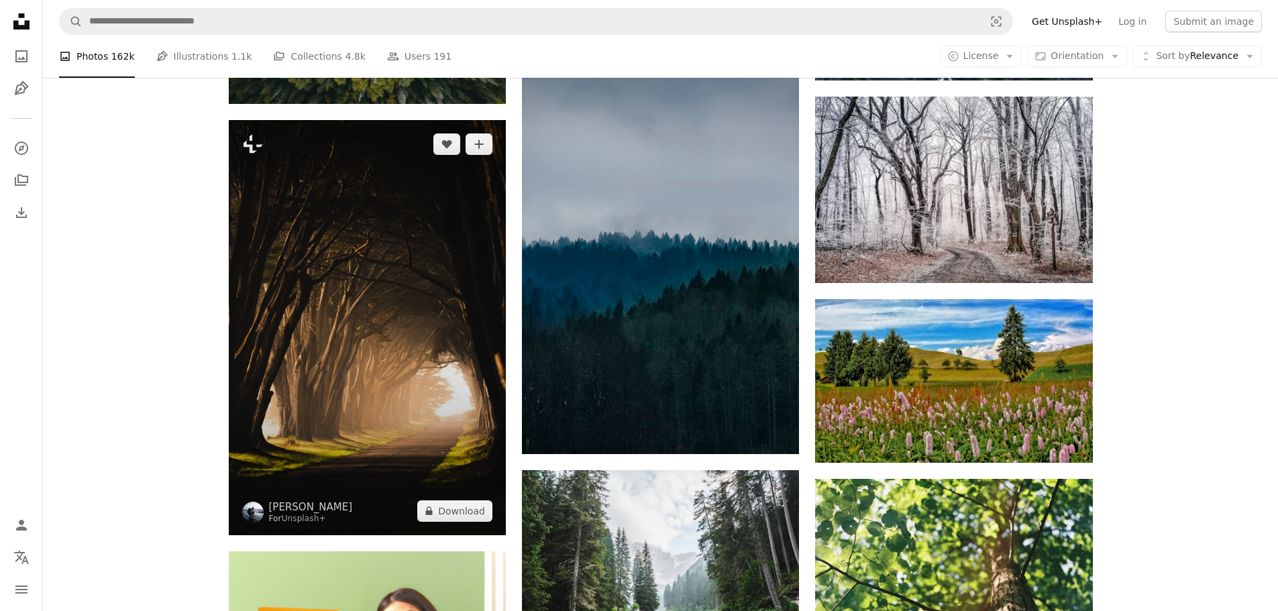
scroll to position [2972, 0]
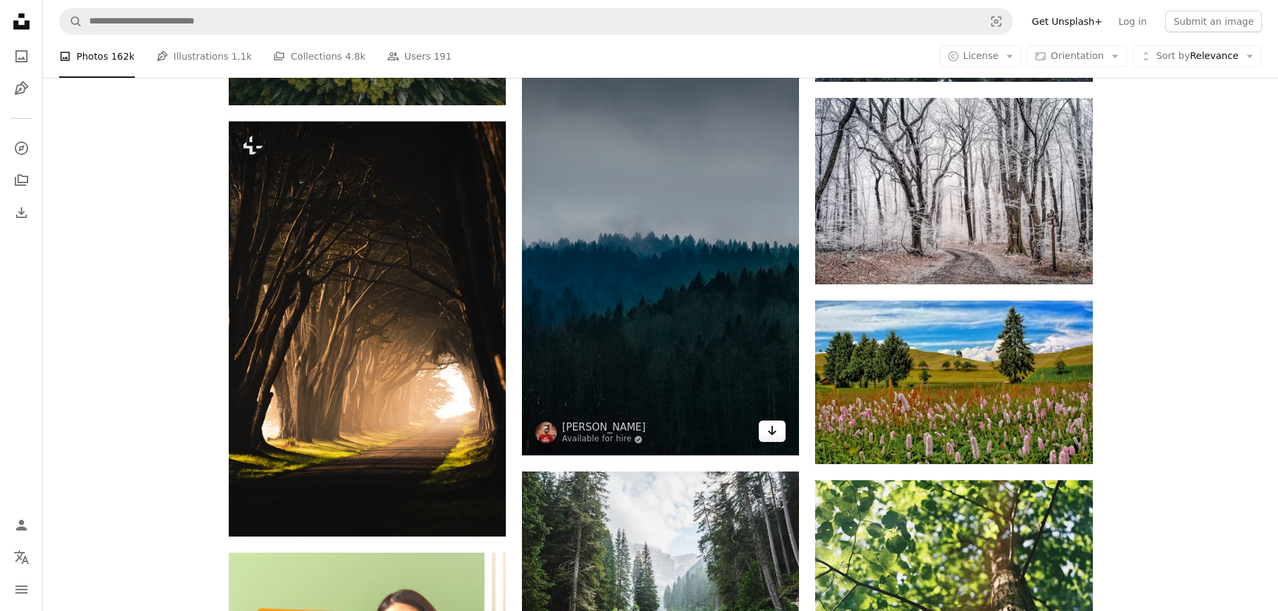
click at [767, 439] on icon "Arrow pointing down" at bounding box center [772, 431] width 11 height 16
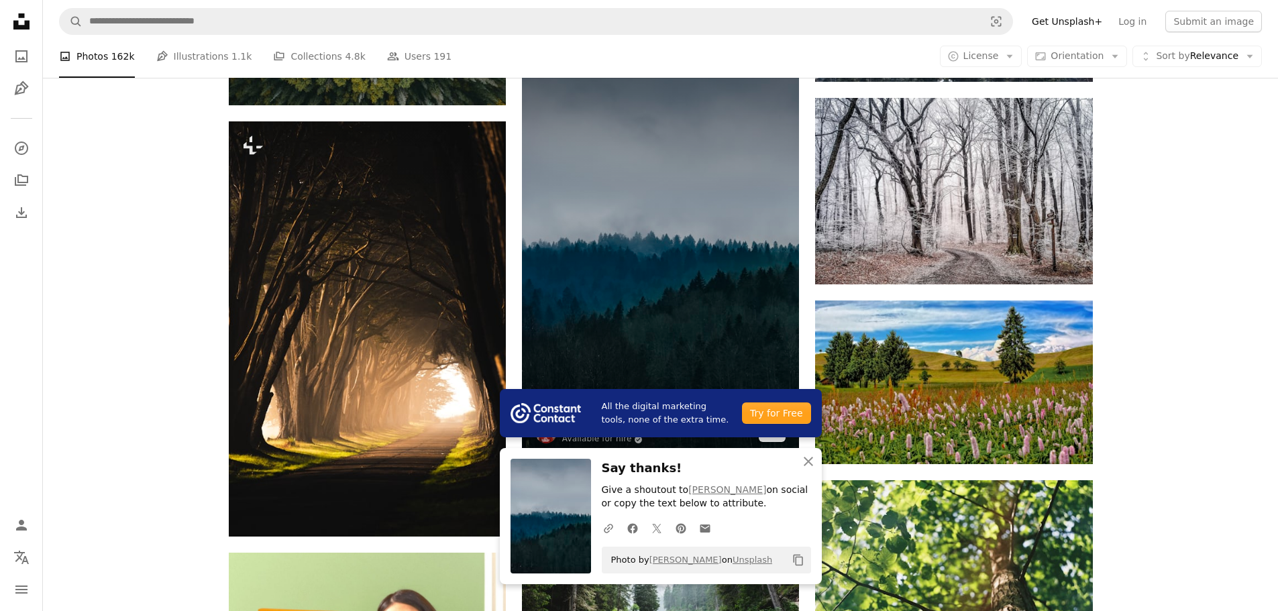
click at [726, 307] on img at bounding box center [660, 248] width 277 height 416
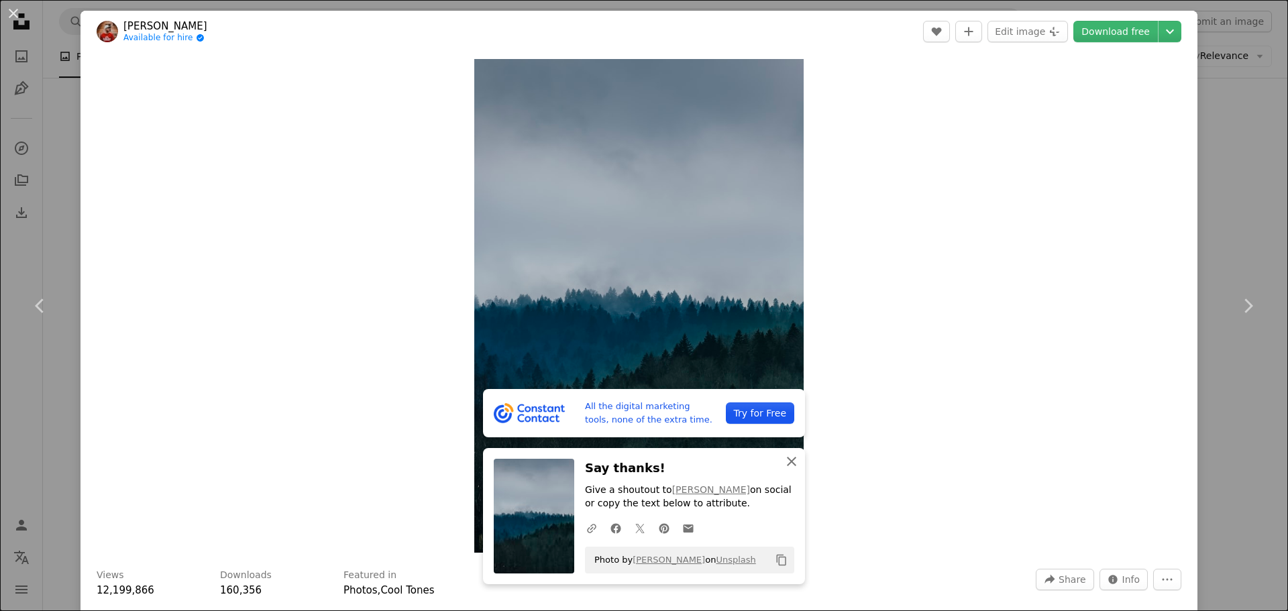
click at [792, 464] on icon "An X shape" at bounding box center [792, 461] width 16 height 16
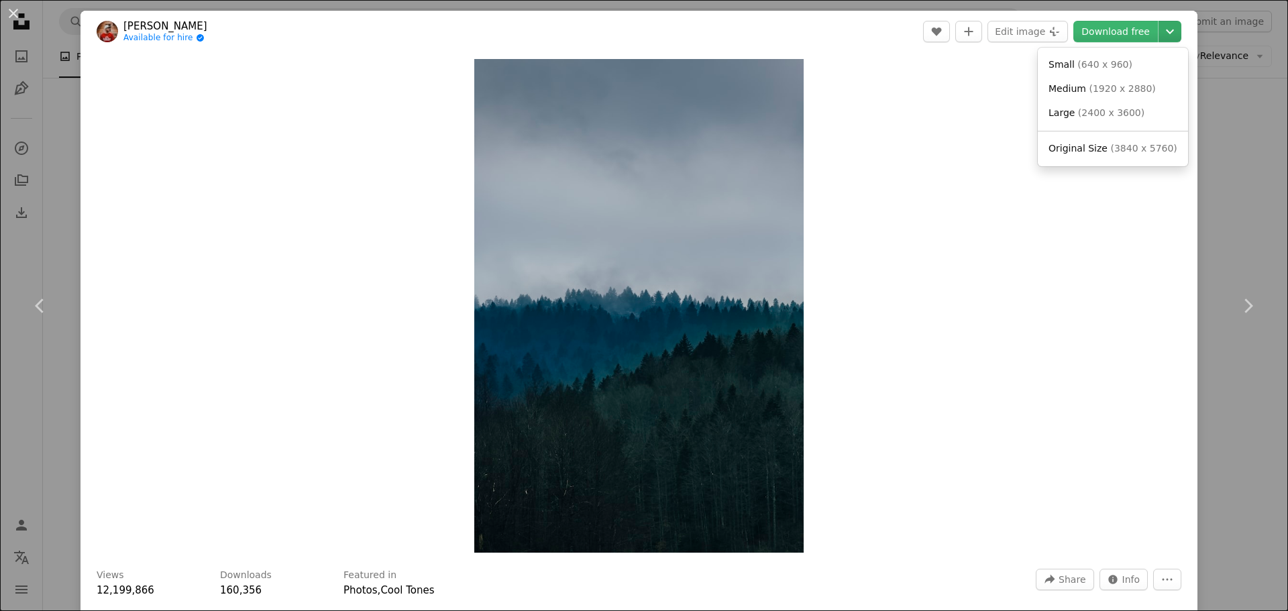
click at [1165, 40] on button "Chevron down" at bounding box center [1169, 31] width 23 height 21
click at [1090, 150] on span "Original Size" at bounding box center [1077, 148] width 59 height 11
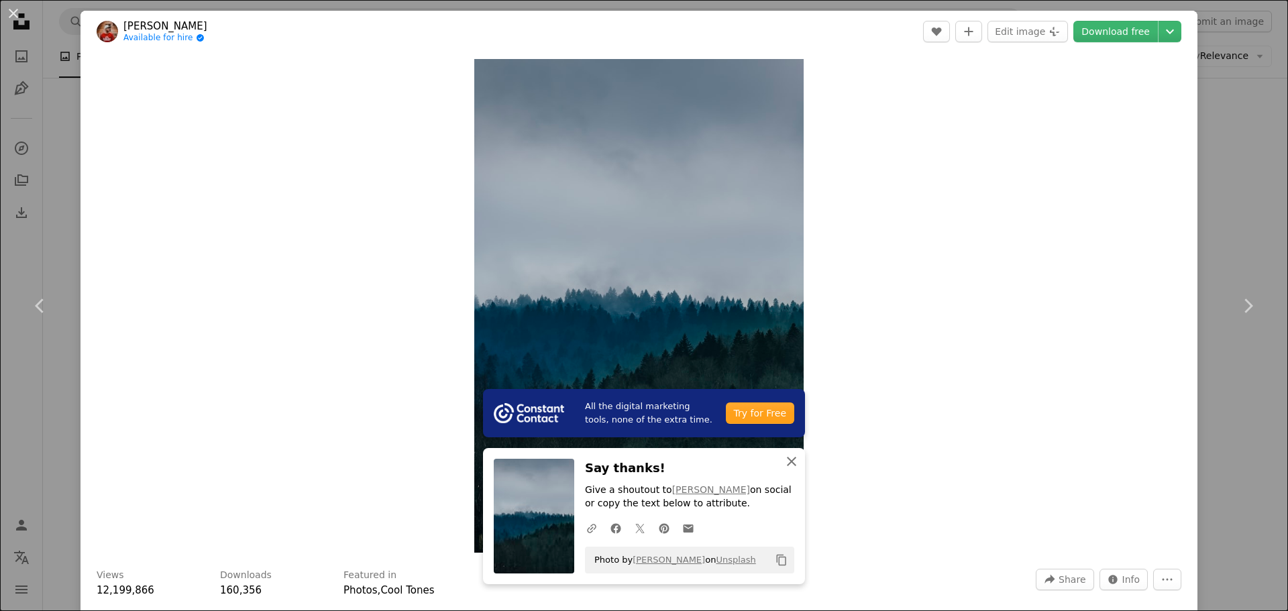
click at [784, 463] on icon "An X shape" at bounding box center [792, 461] width 16 height 16
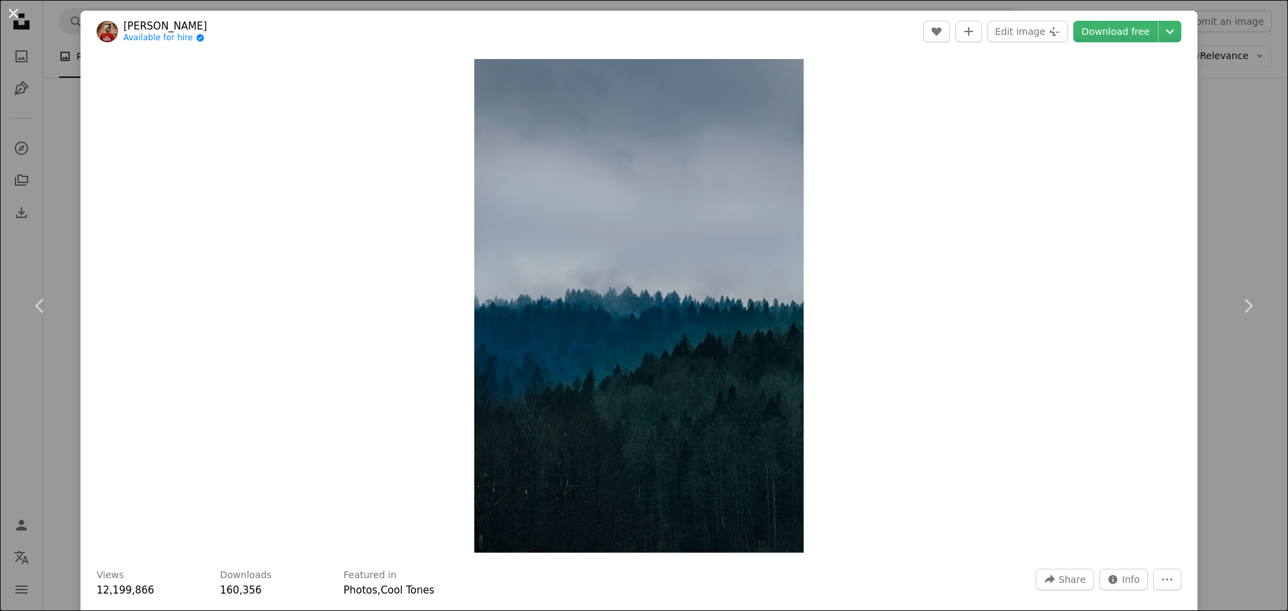
click at [5, 5] on button "An X shape" at bounding box center [13, 13] width 16 height 16
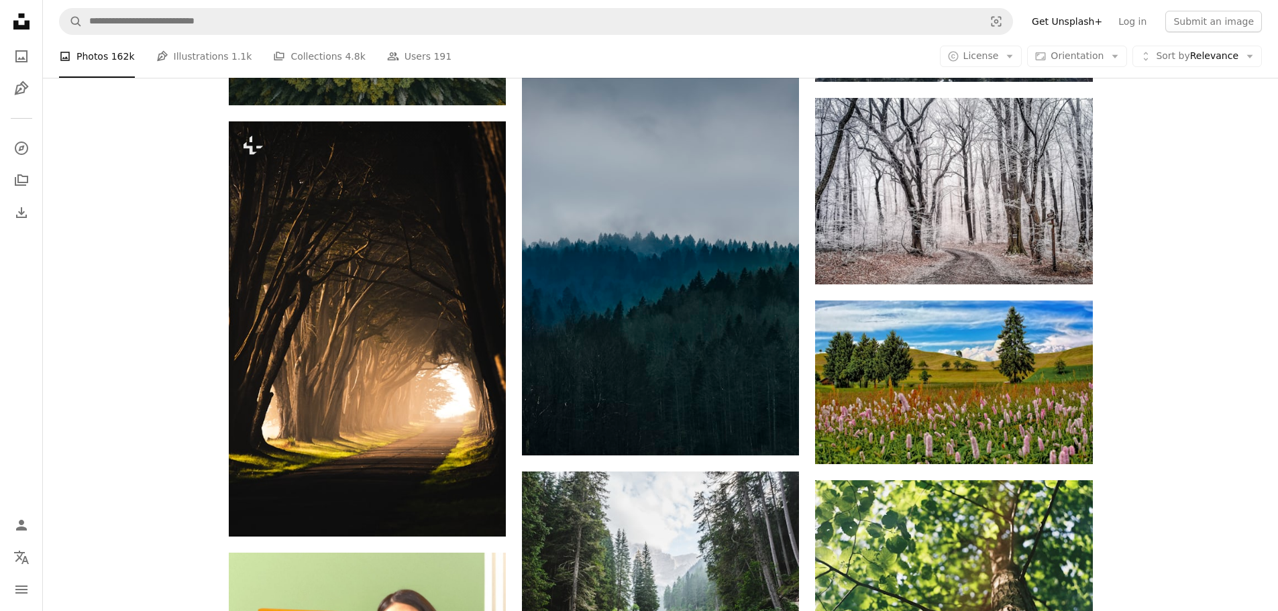
scroll to position [2438, 0]
